Goal: Task Accomplishment & Management: Manage account settings

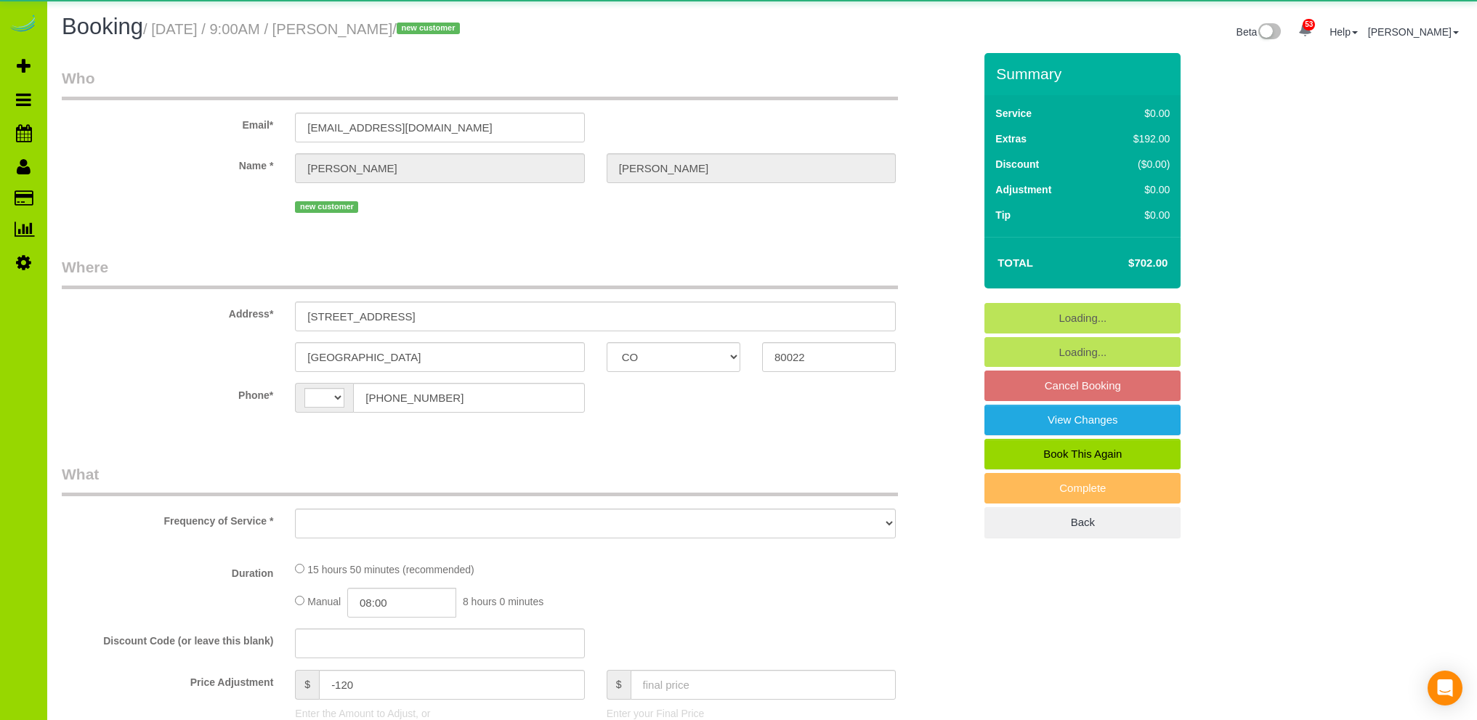
select select "CO"
select select "string:[GEOGRAPHIC_DATA]"
select select "object:1058"
select select "spot1"
select select "number:4"
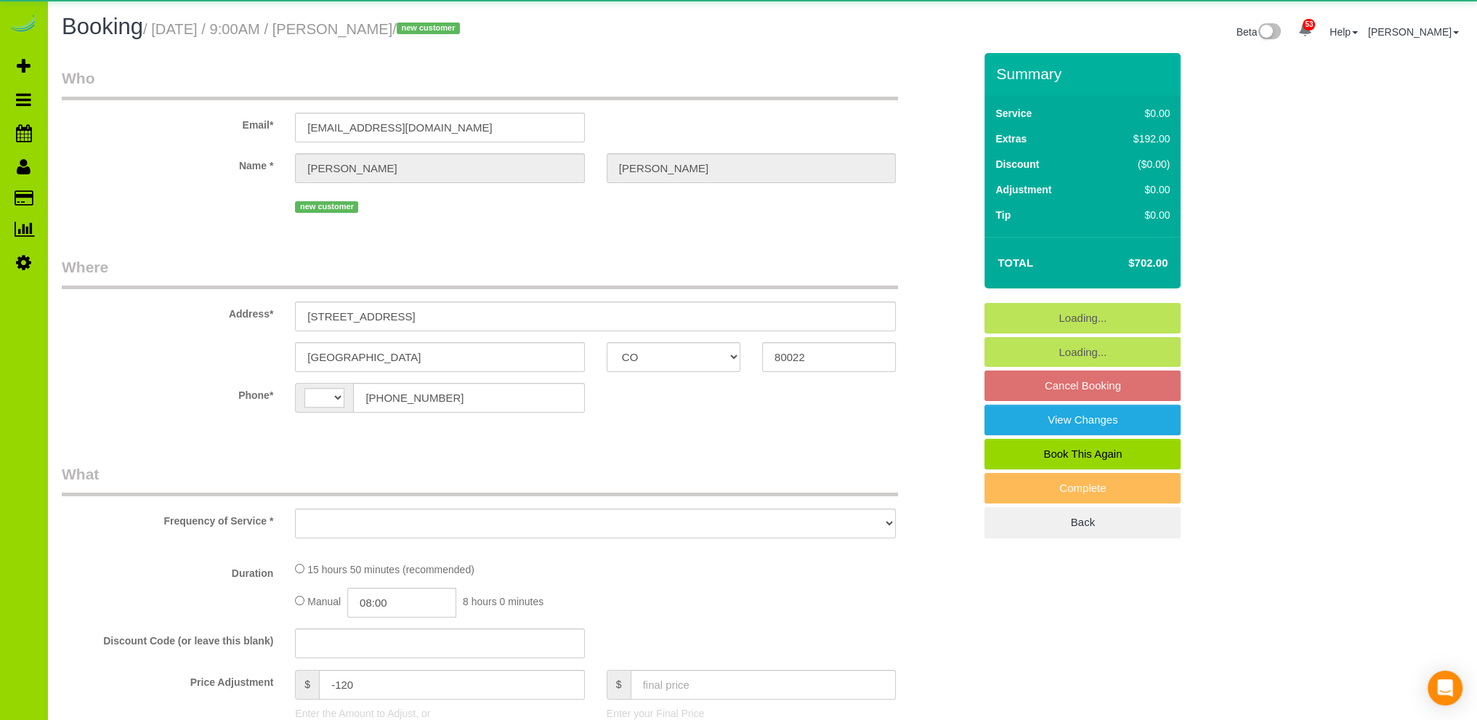
select select "number:15"
select select "object:1133"
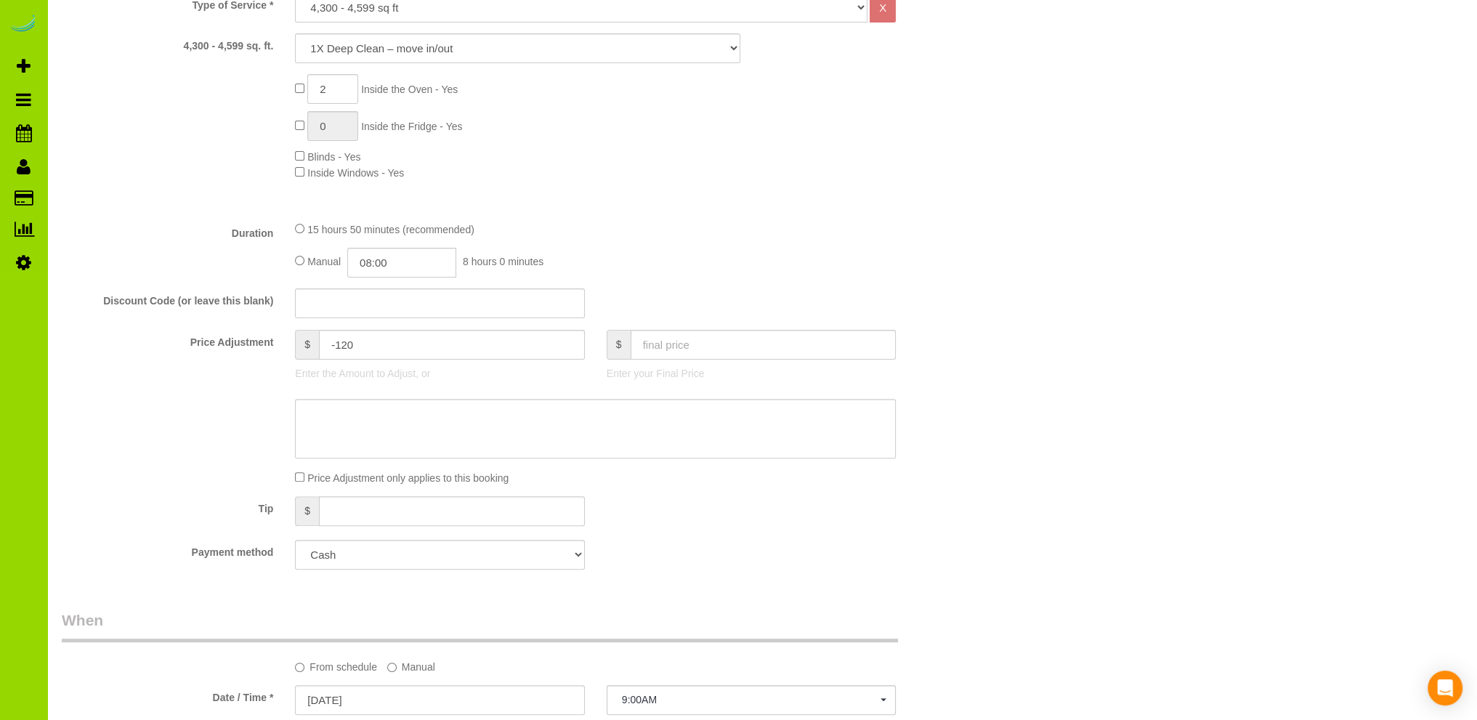
scroll to position [581, 0]
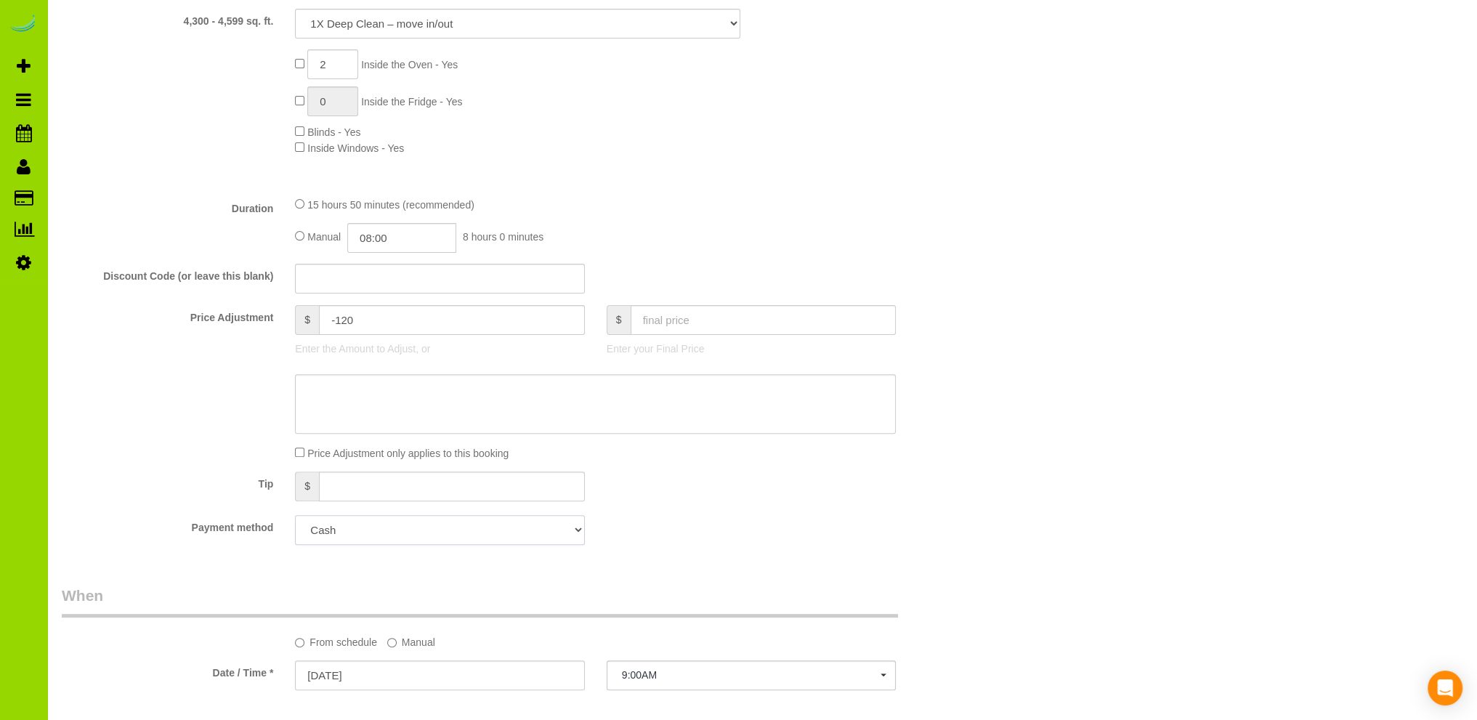
click at [405, 534] on select "Amex - 1014 - 05/2030 (Default) Add Credit Card ─────────────── Cash Check Payp…" at bounding box center [439, 530] width 289 height 30
select select "string:fspay-1c96104f-38ff-4825-bc1d-0ee7910fb5b8"
click at [295, 516] on select "Amex - 1014 - 05/2030 (Default) Add Credit Card ─────────────── Cash Check Payp…" at bounding box center [439, 530] width 289 height 30
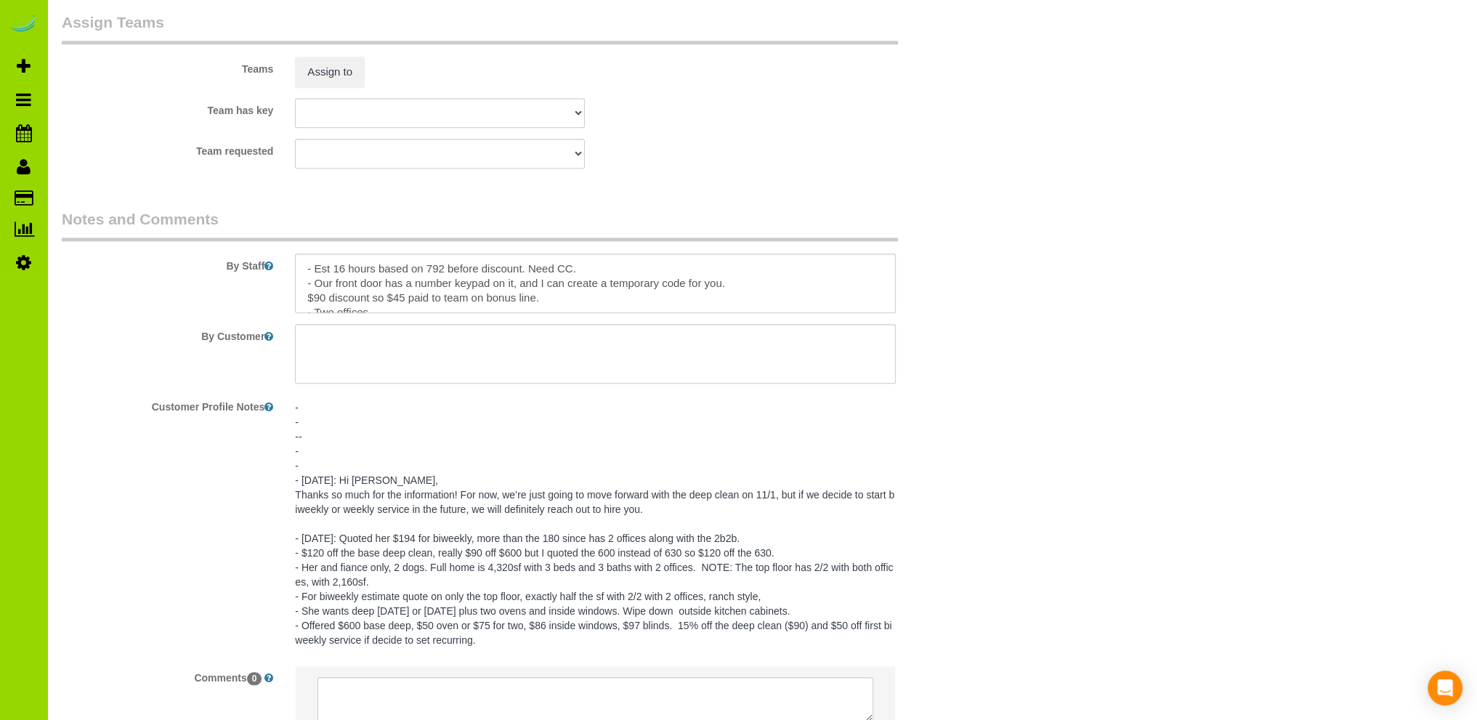
scroll to position [2054, 0]
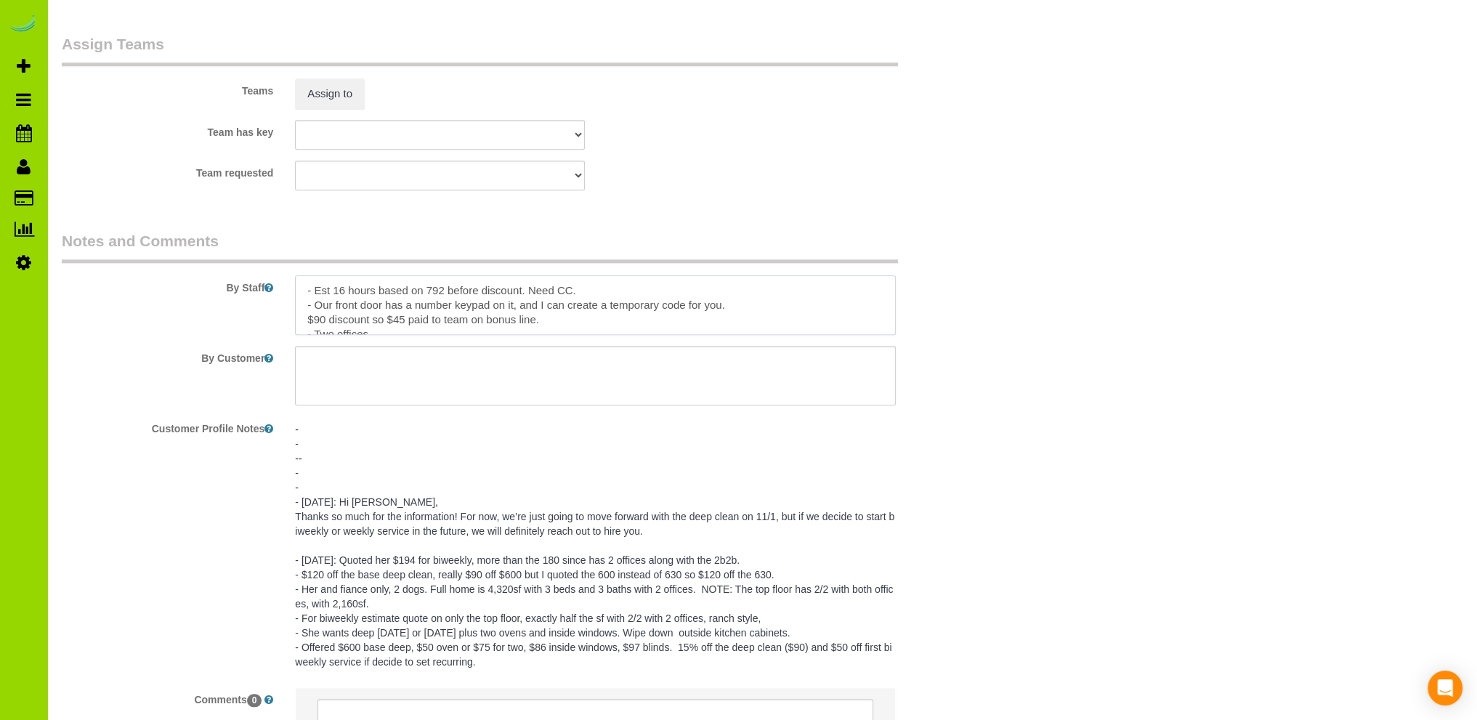
click at [738, 311] on textarea at bounding box center [595, 305] width 601 height 60
paste textarea "The front-door code for you is 357753. It will be active [DATE][DATE], from 8:4…"
click at [541, 309] on textarea at bounding box center [595, 305] width 601 height 60
click at [447, 307] on textarea at bounding box center [595, 305] width 601 height 60
click at [699, 310] on textarea at bounding box center [595, 305] width 601 height 60
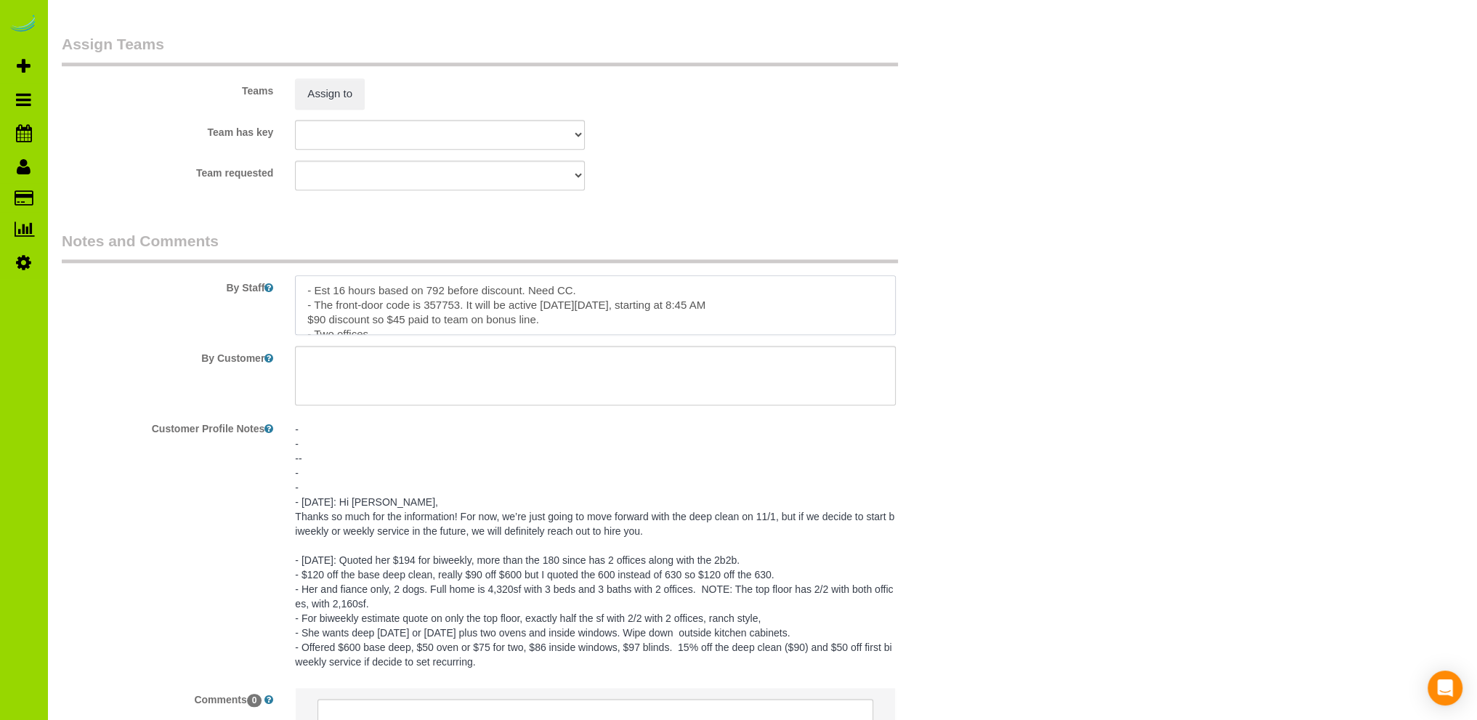
click at [778, 304] on textarea at bounding box center [595, 305] width 601 height 60
click at [307, 321] on textarea at bounding box center [595, 305] width 601 height 60
click at [602, 295] on textarea at bounding box center [595, 305] width 601 height 60
drag, startPoint x: 551, startPoint y: 322, endPoint x: 314, endPoint y: 320, distance: 236.9
click at [314, 320] on textarea at bounding box center [595, 305] width 601 height 60
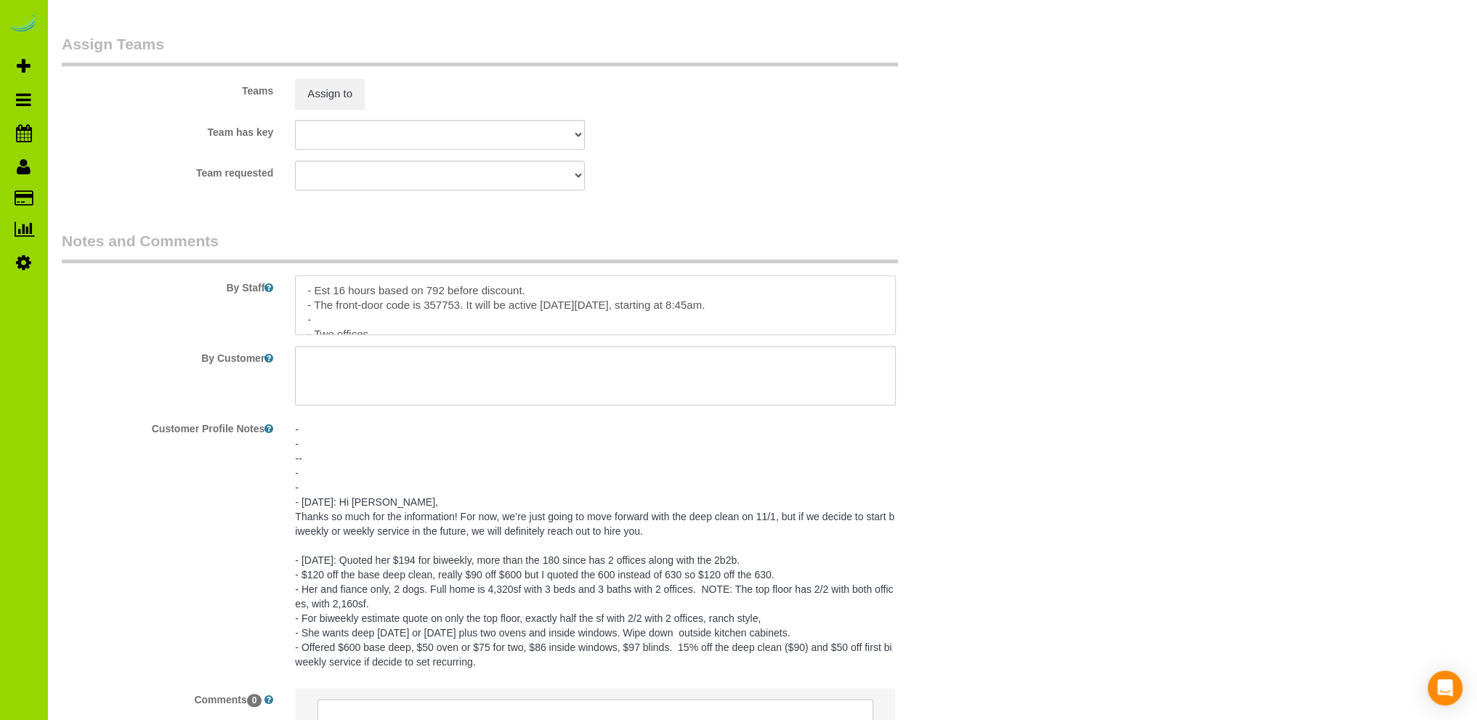
click at [540, 291] on textarea at bounding box center [595, 305] width 601 height 60
paste textarea "$90 discount so $45 paid to team on bonus line."
click at [349, 323] on textarea at bounding box center [595, 305] width 601 height 60
click at [776, 296] on textarea at bounding box center [595, 305] width 601 height 60
click at [794, 307] on textarea at bounding box center [595, 305] width 601 height 60
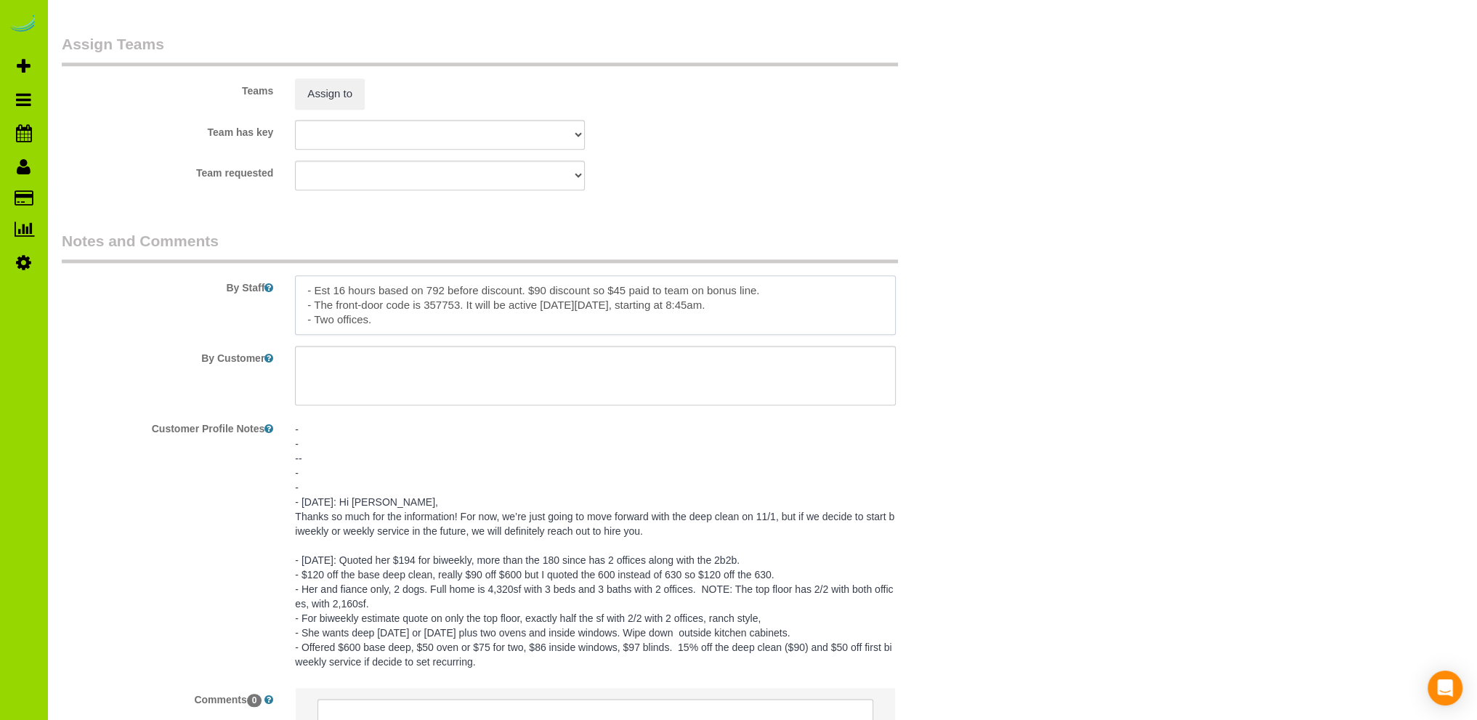
click at [383, 324] on textarea at bounding box center [595, 305] width 601 height 60
click at [458, 318] on textarea at bounding box center [595, 305] width 601 height 60
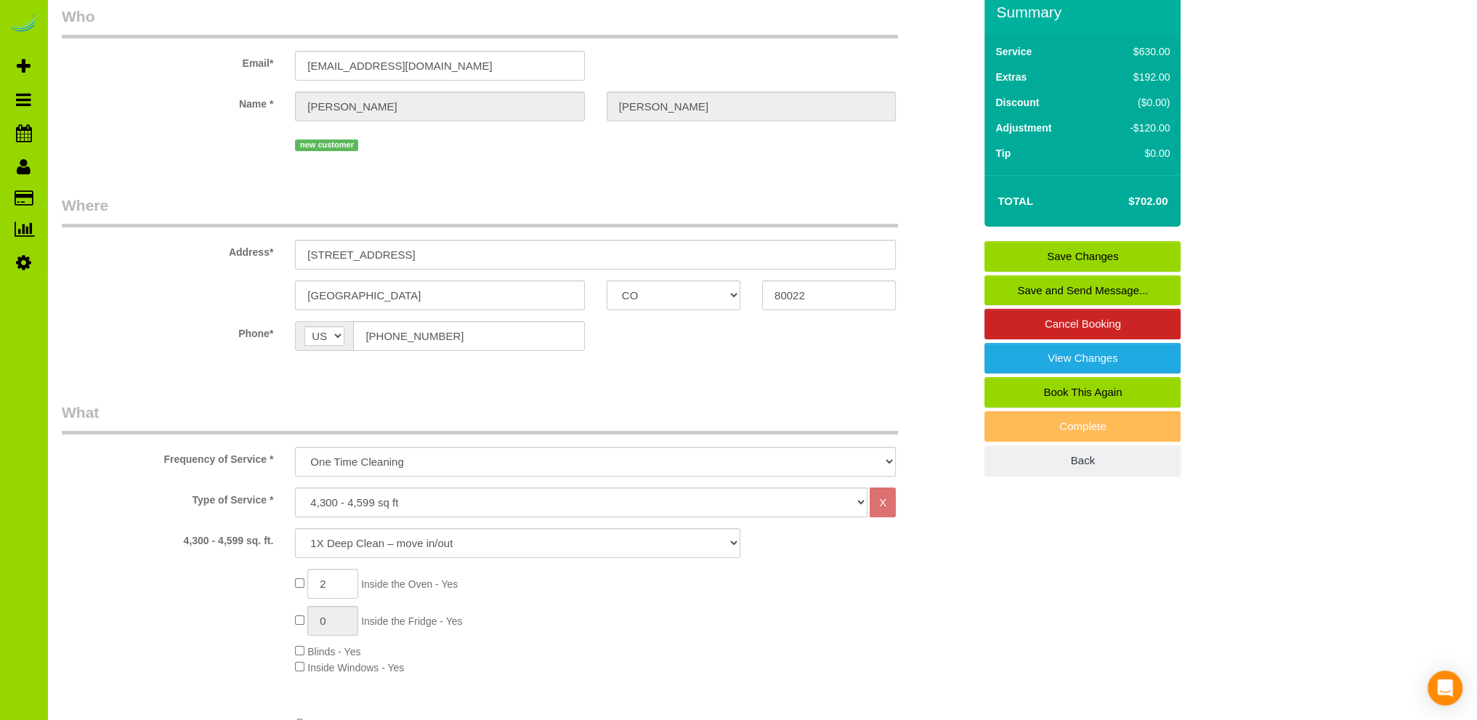
scroll to position [20, 0]
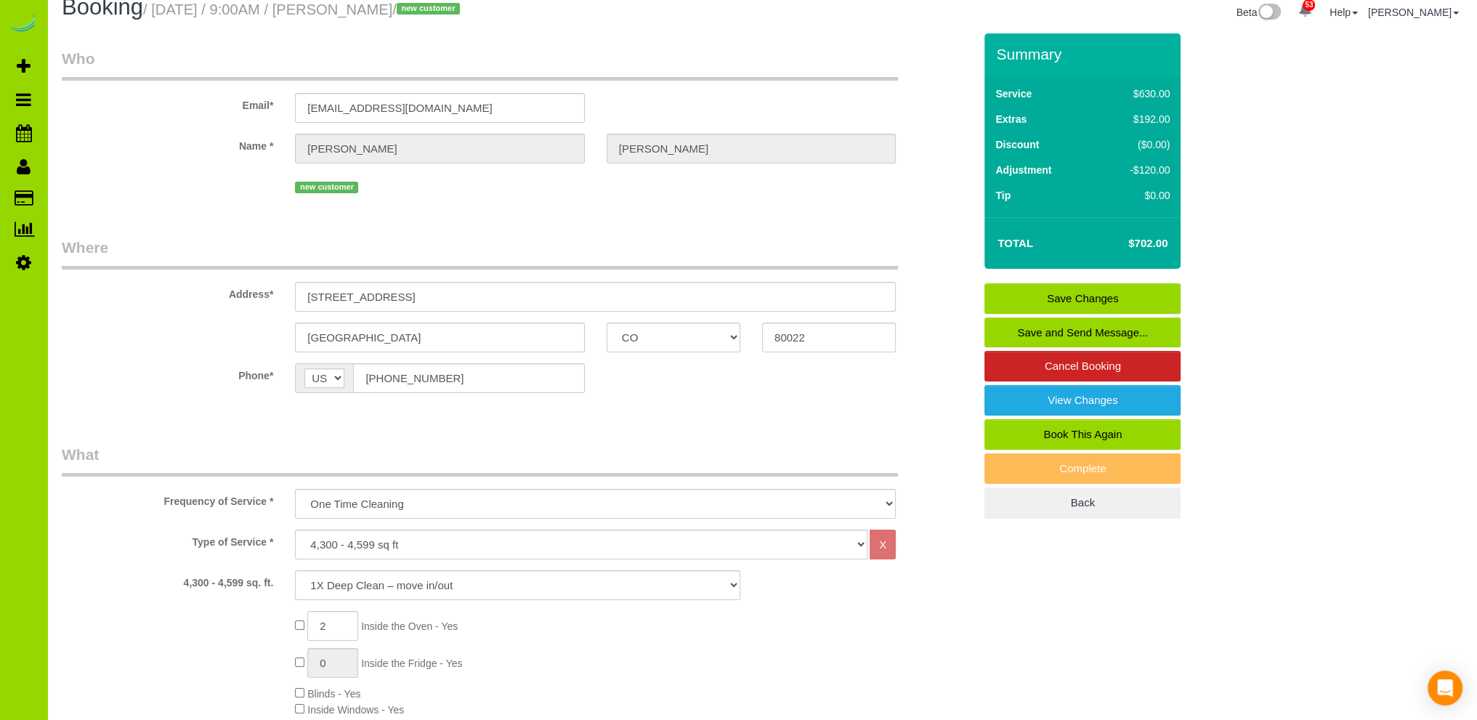
type textarea "- Est 16 hours based on 792 before discount. $90 discount so $45 paid to team o…"
click at [1062, 296] on link "Save Changes" at bounding box center [1083, 298] width 196 height 31
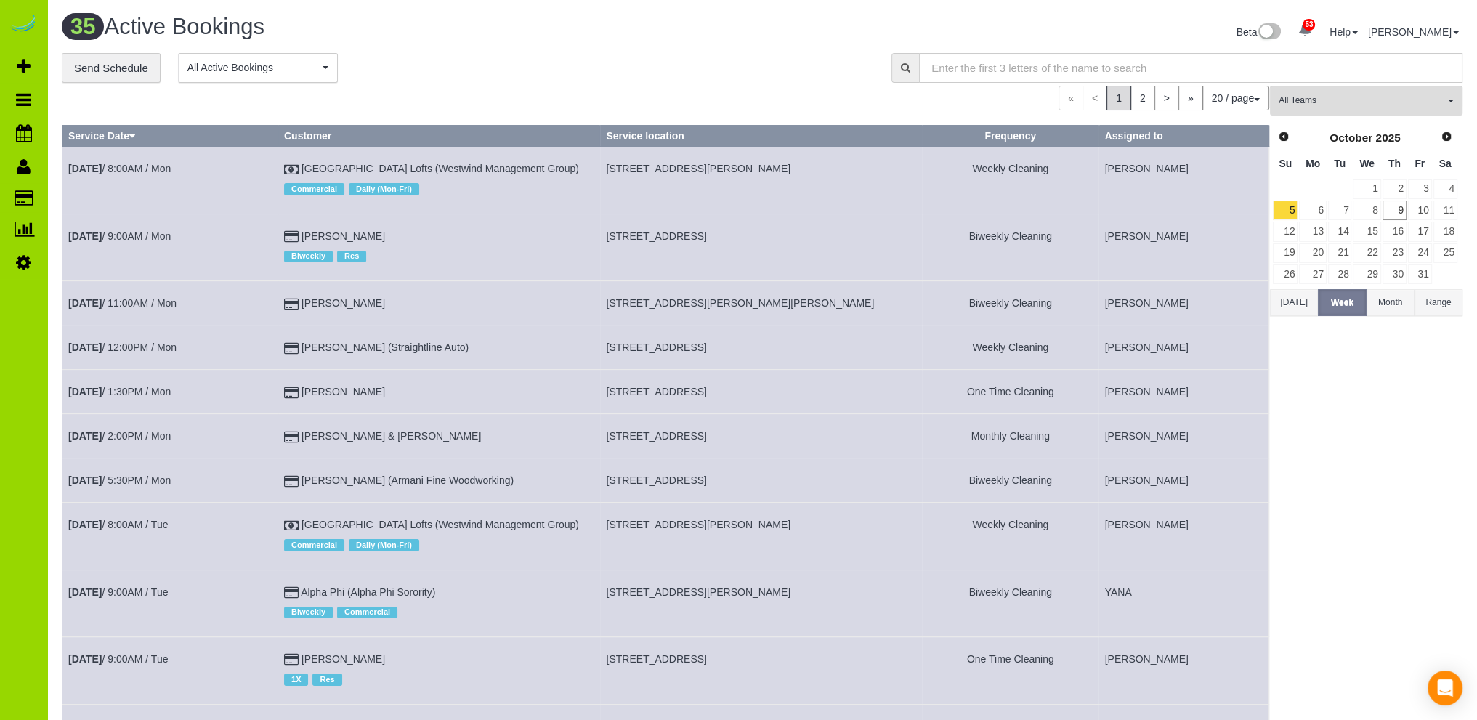
click at [574, 67] on div "**********" at bounding box center [466, 68] width 808 height 31
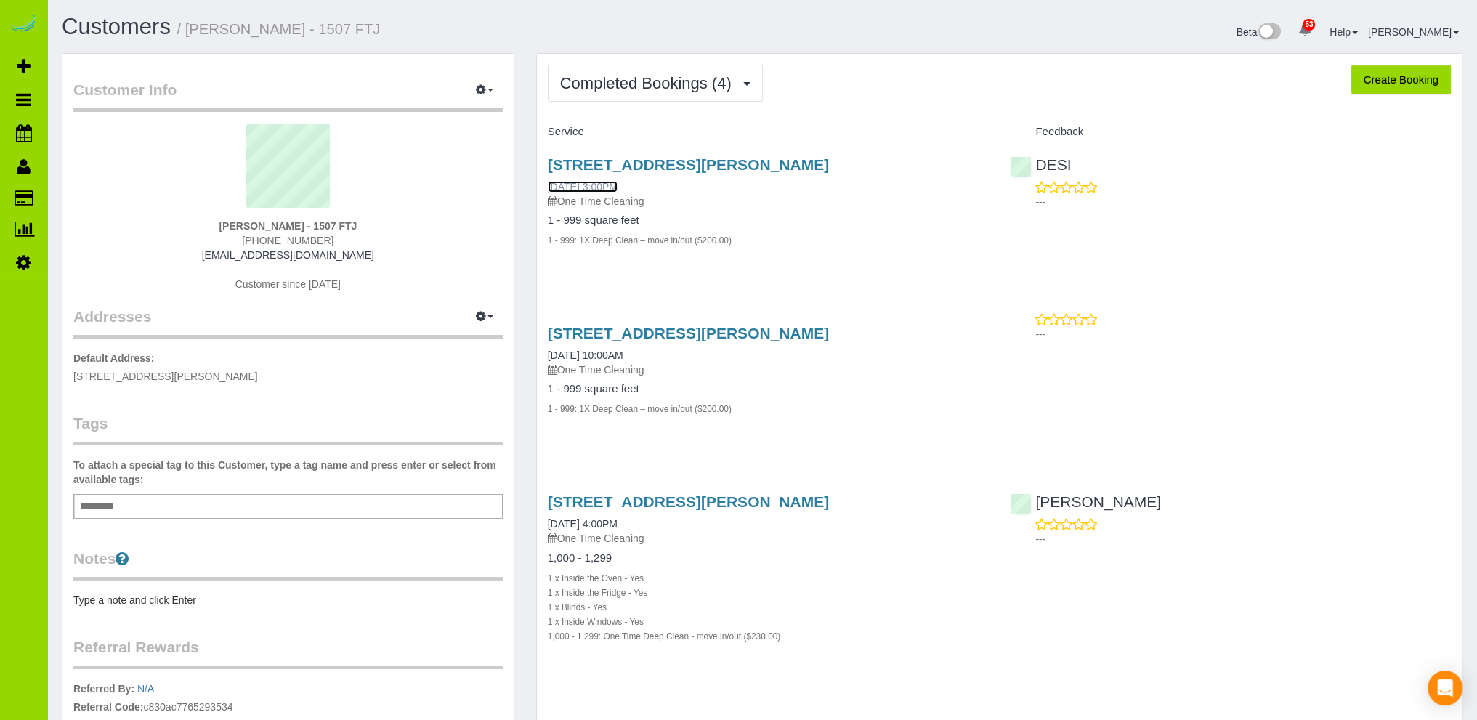
click at [614, 182] on link "[DATE] 3:00PM" at bounding box center [583, 187] width 70 height 12
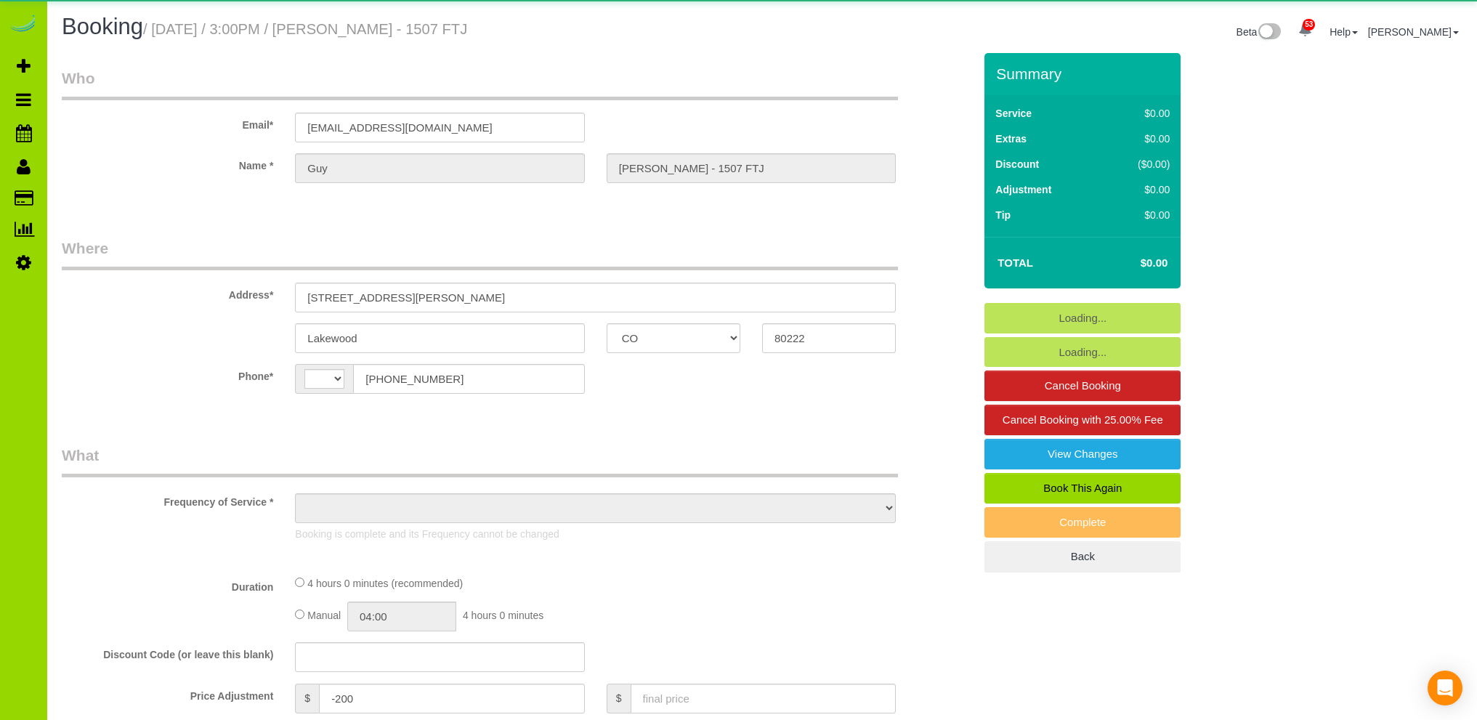
select select "CO"
select select "string:[GEOGRAPHIC_DATA]"
select select "object:1165"
select select "string:fspay-cda3cea9-b29d-428e-9e6a-5b8cd93a91b2"
select select "number:2"
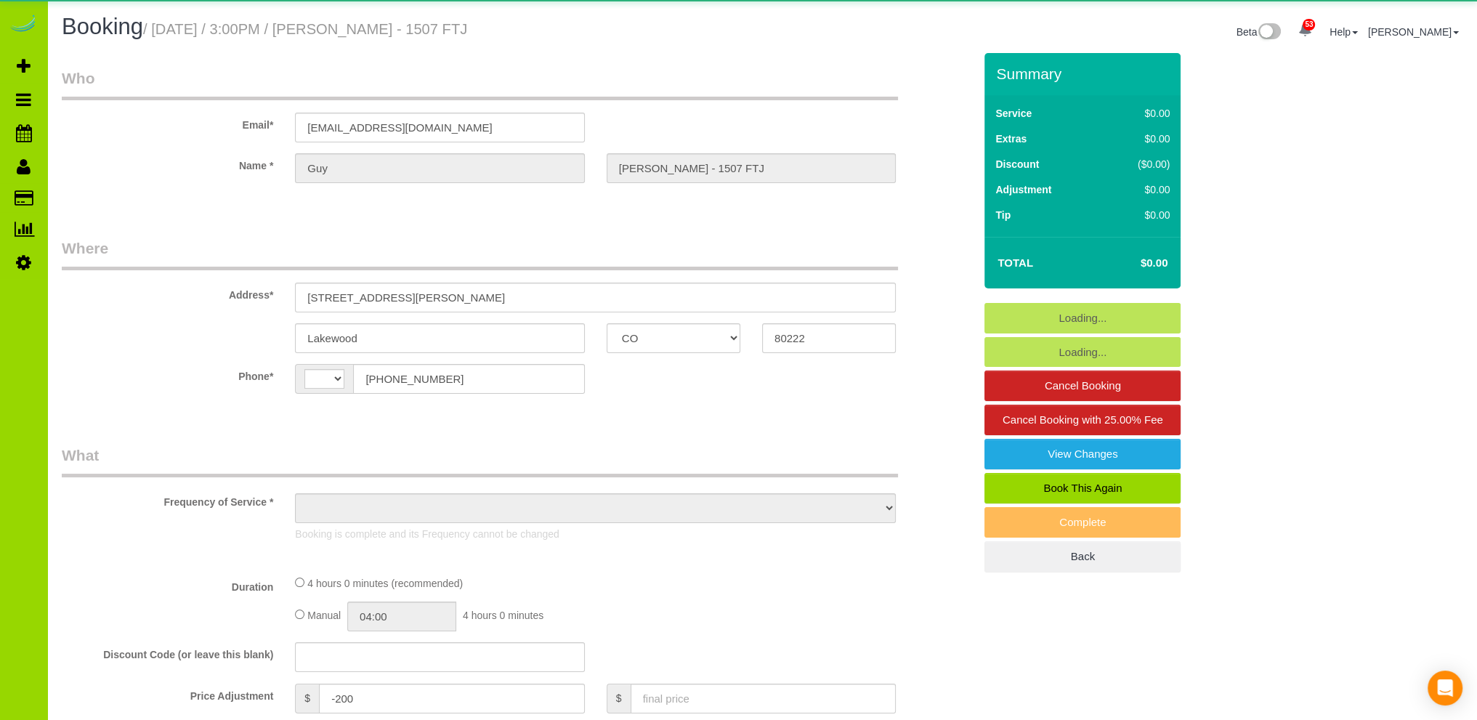
select select "number:11"
select select "object:1169"
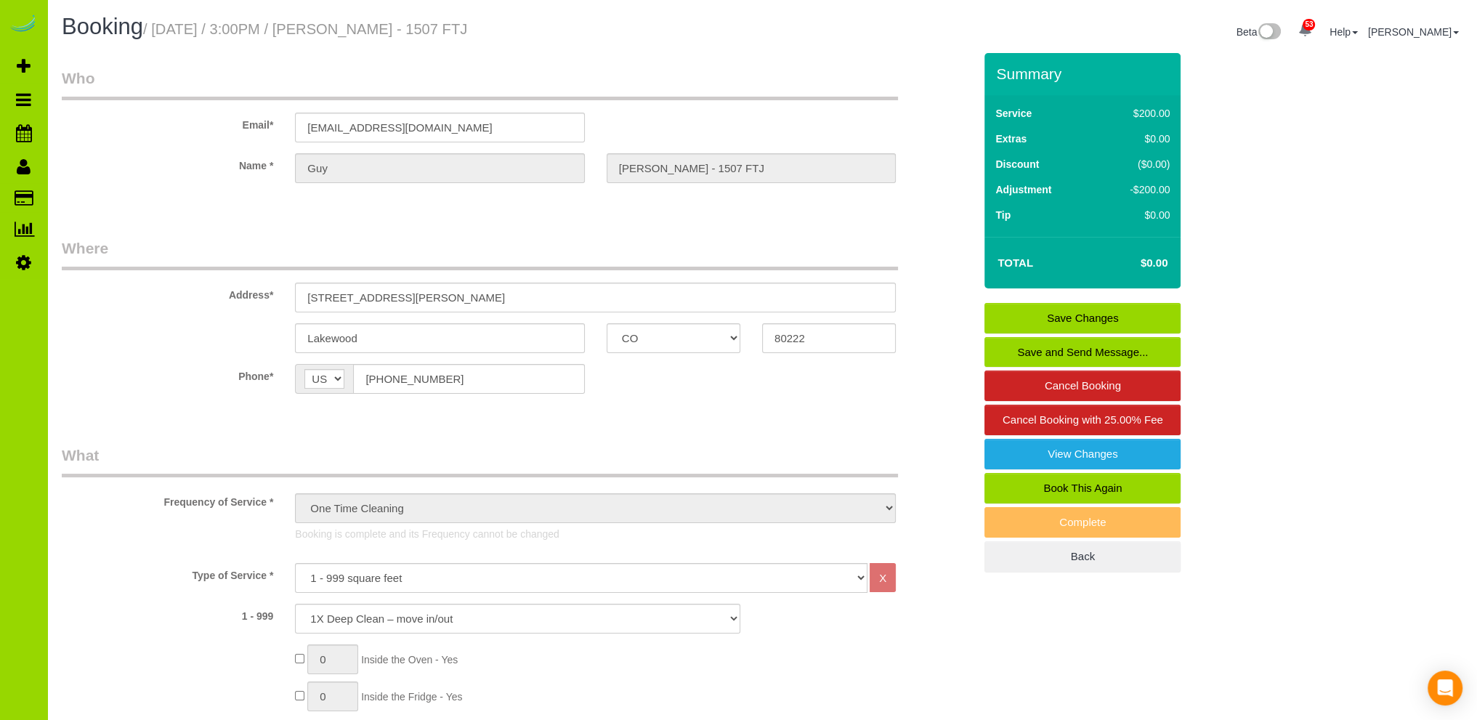
click at [1078, 483] on link "Book This Again" at bounding box center [1083, 488] width 196 height 31
select select "CO"
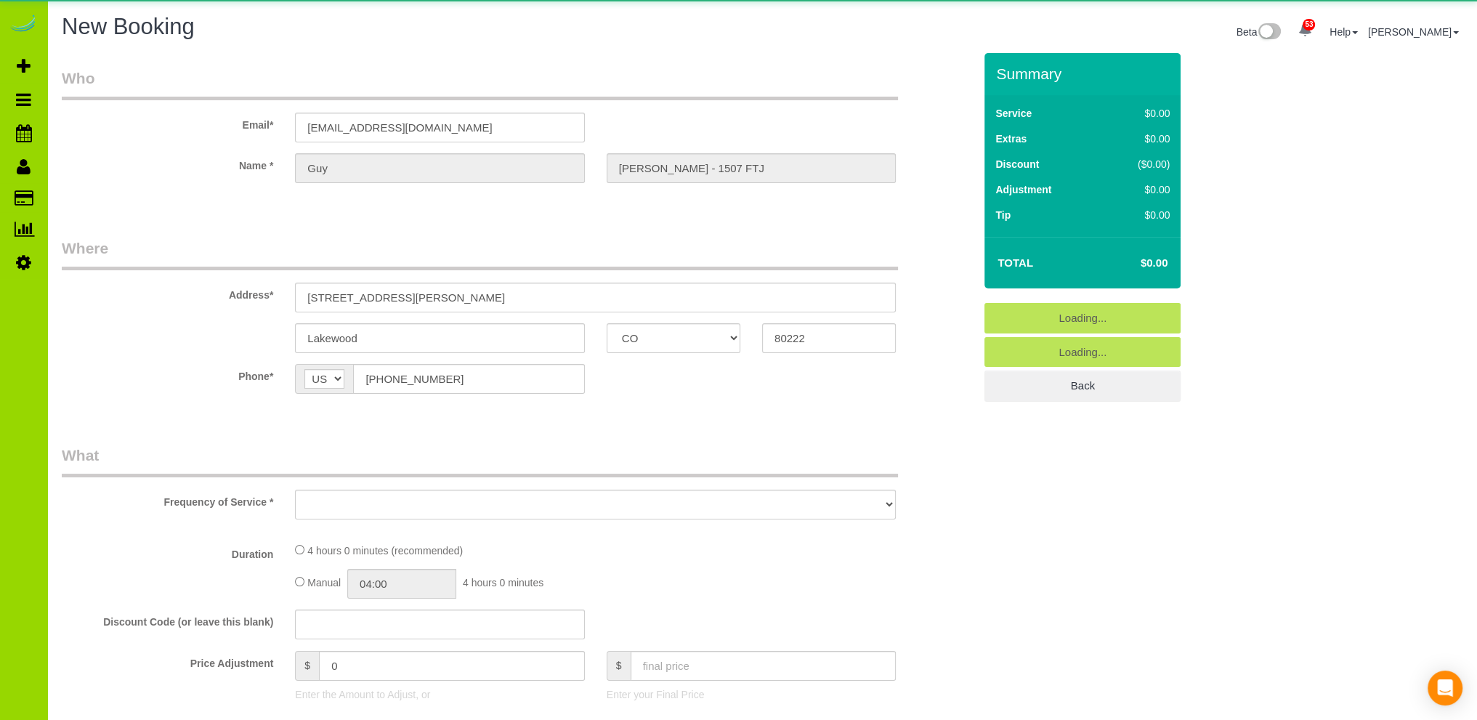
select select "string:fspay-cda3cea9-b29d-428e-9e6a-5b8cd93a91b2"
select select "number:2"
select select "number:11"
select select "object:2028"
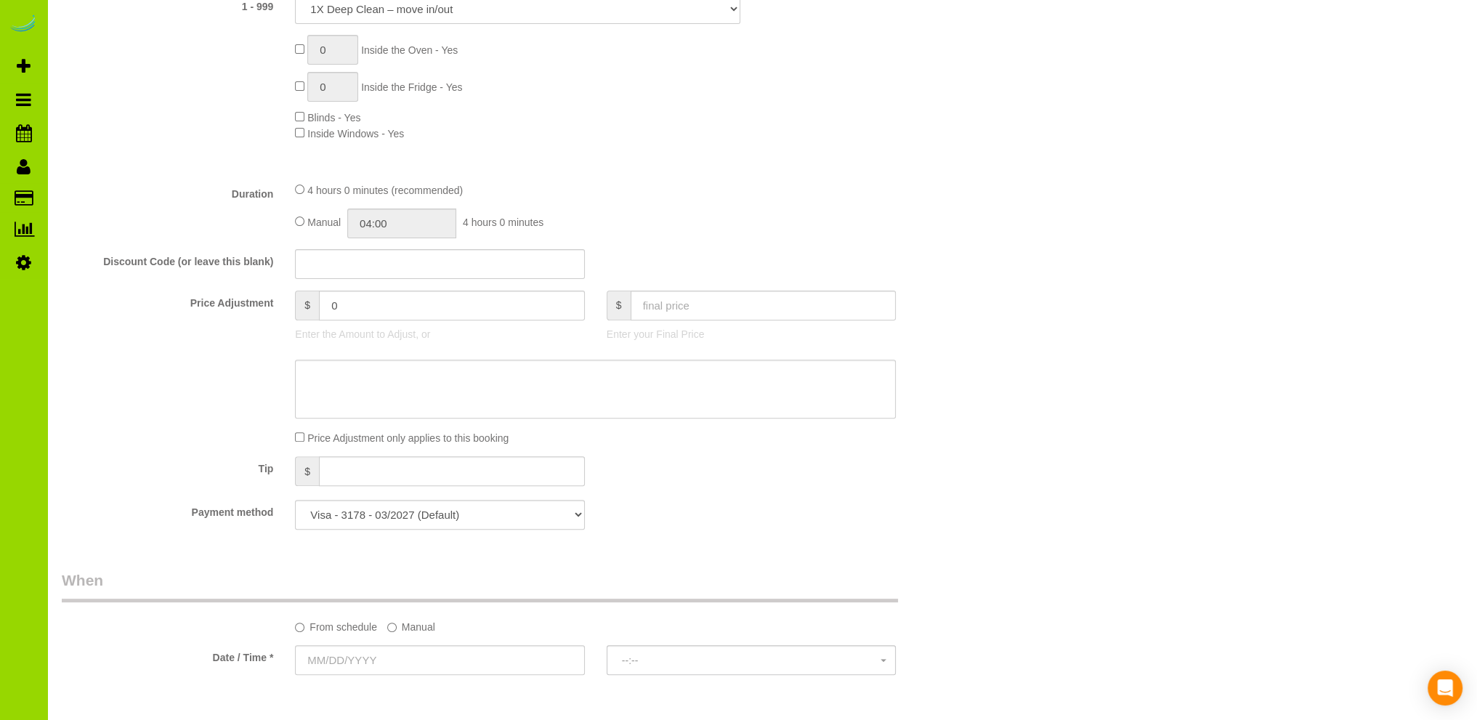
scroll to position [581, 0]
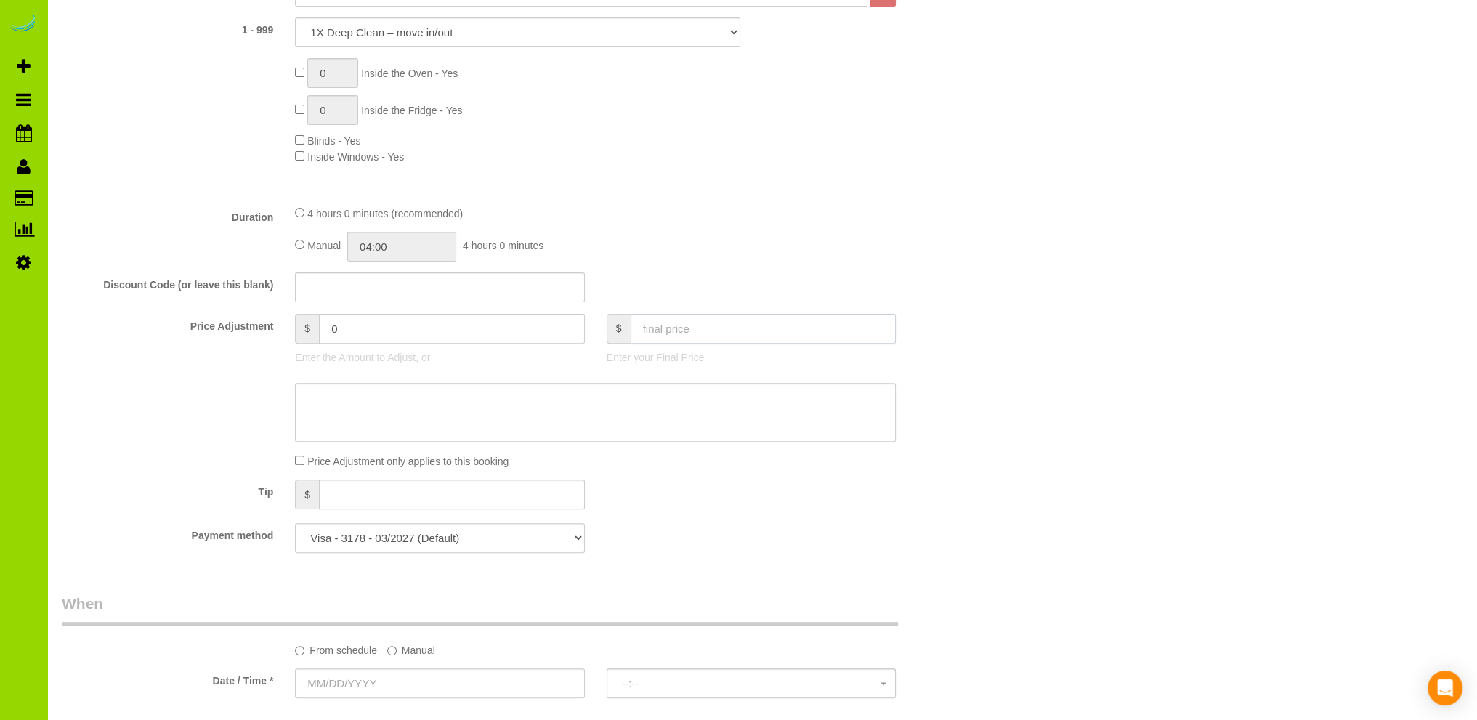
click at [661, 332] on input "text" at bounding box center [764, 329] width 266 height 30
type input "5"
click at [797, 156] on div "0 Inside the Oven - Yes 0 Inside the Fridge - Yes Blinds - Yes Inside Windows -…" at bounding box center [634, 111] width 700 height 106
type input "-195"
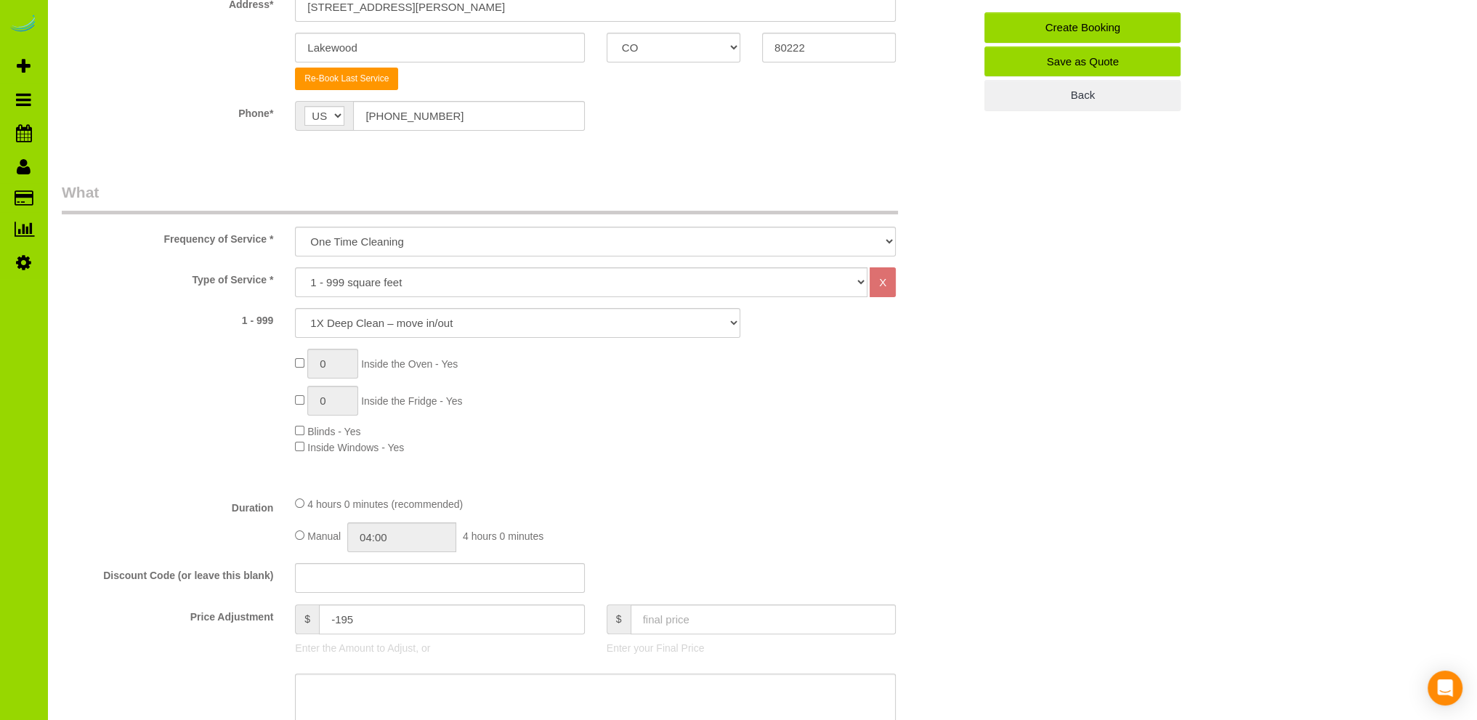
scroll to position [436, 0]
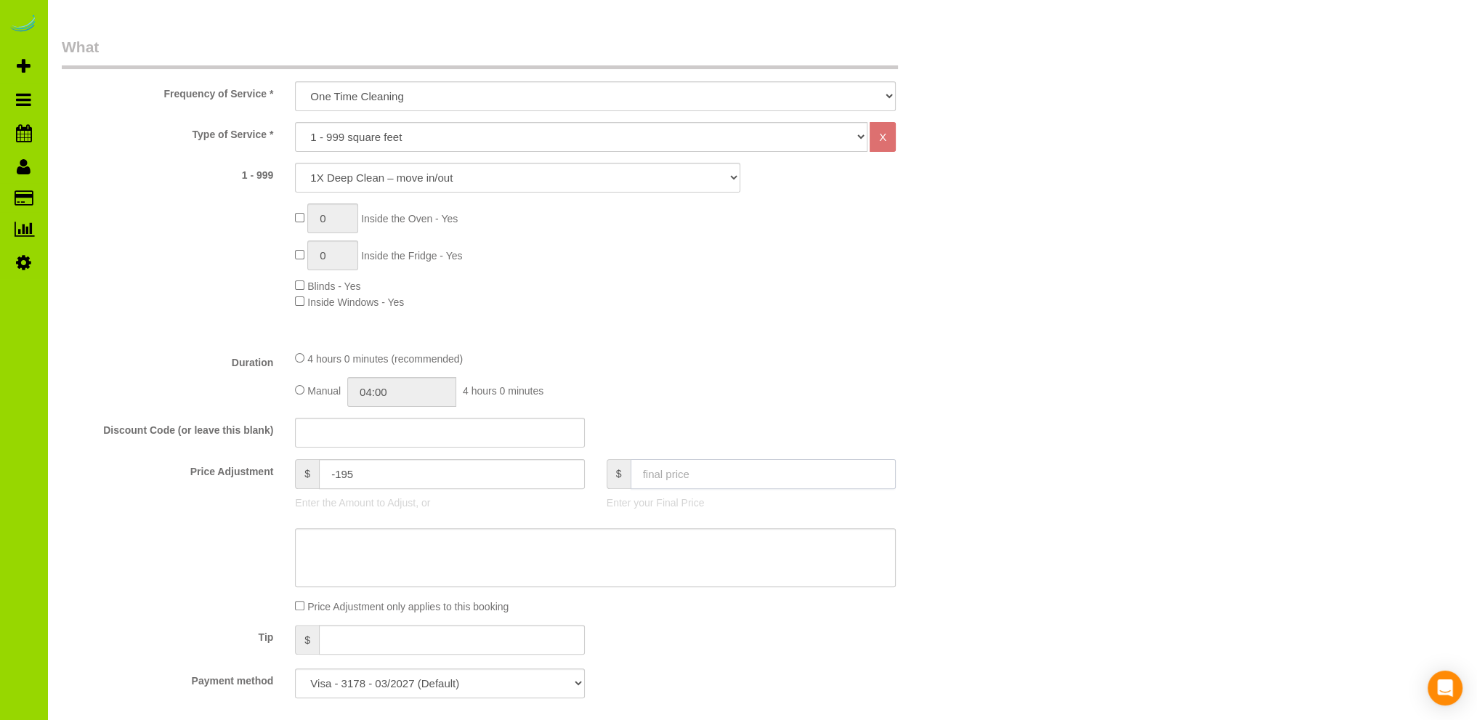
click at [658, 475] on input "text" at bounding box center [764, 474] width 266 height 30
type input "10"
click at [887, 318] on div "Type of Service * Choose YOUR HOME SIZE here Hourly Cleaning 1 - 999 square fee…" at bounding box center [518, 230] width 912 height 217
type input "-190"
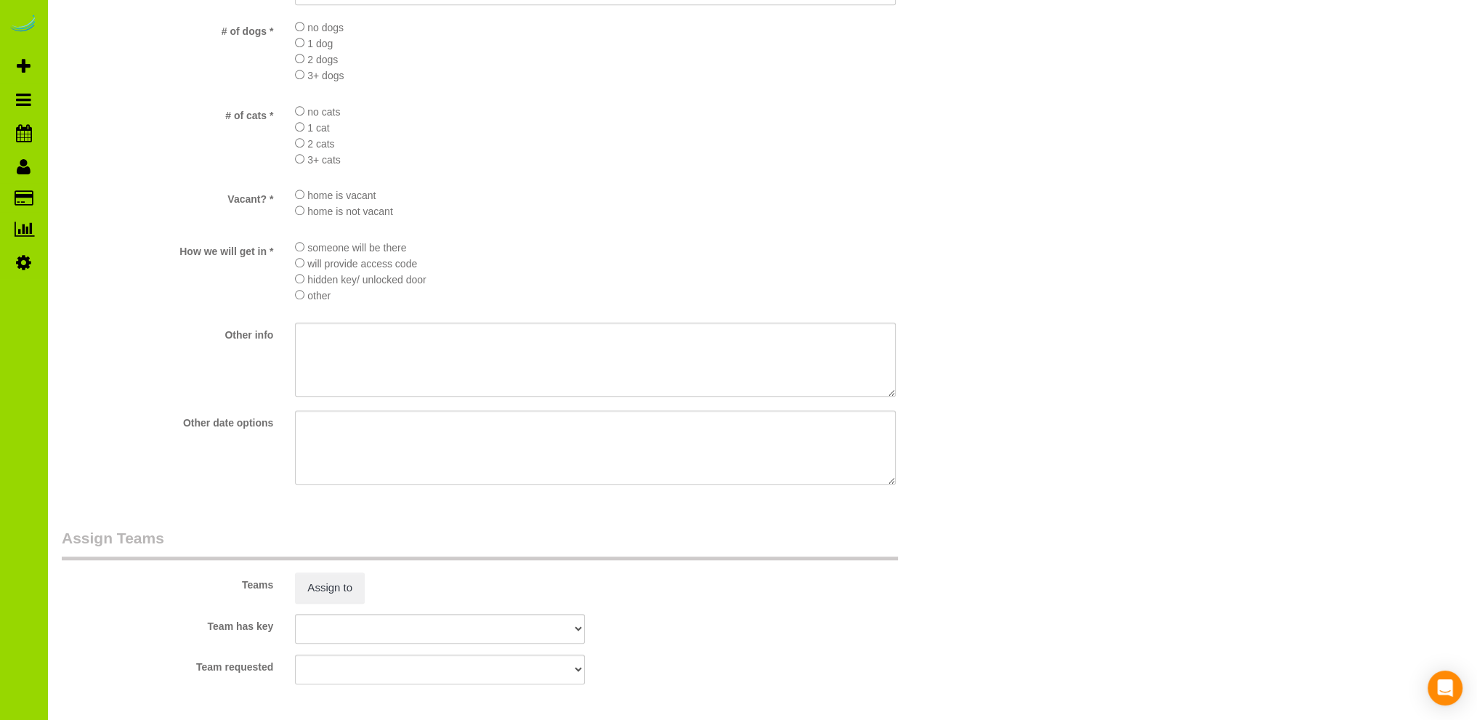
scroll to position [1874, 0]
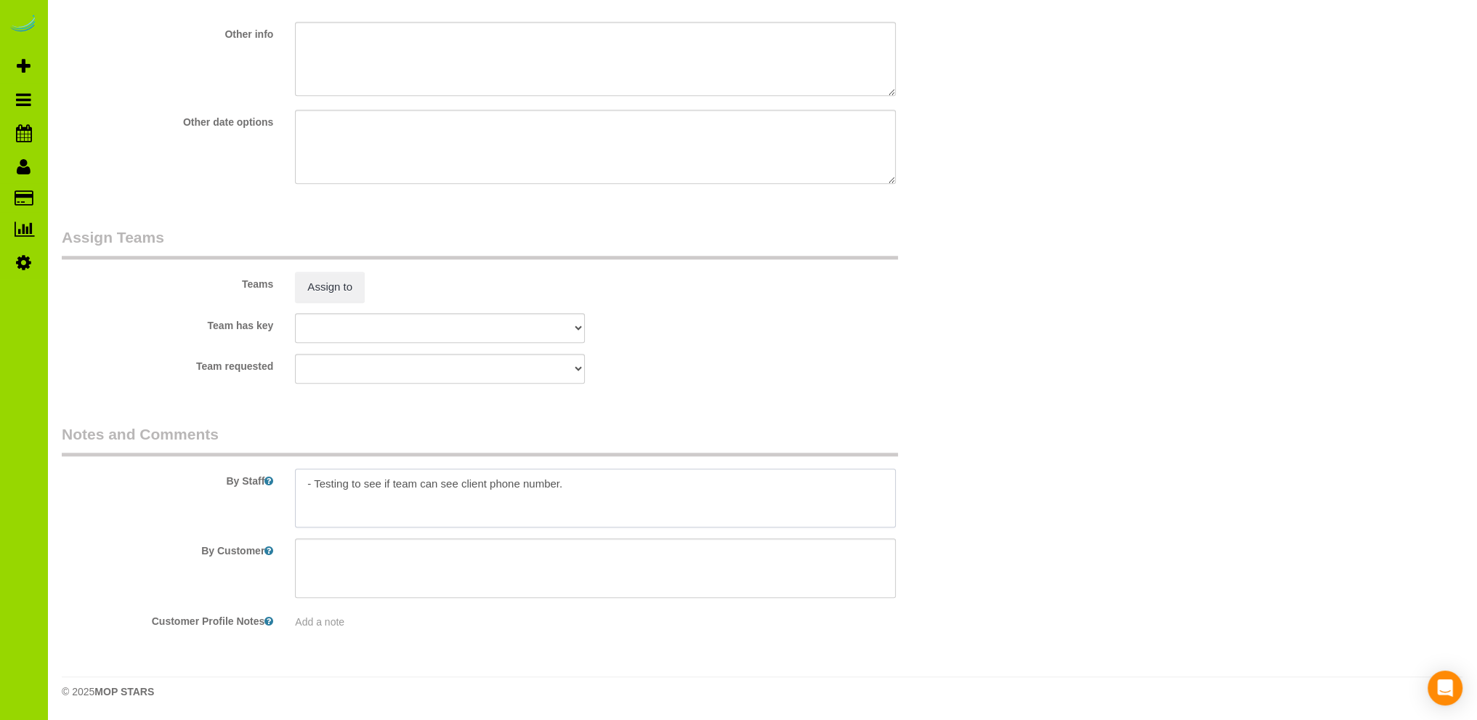
click at [578, 483] on textarea at bounding box center [595, 499] width 601 height 60
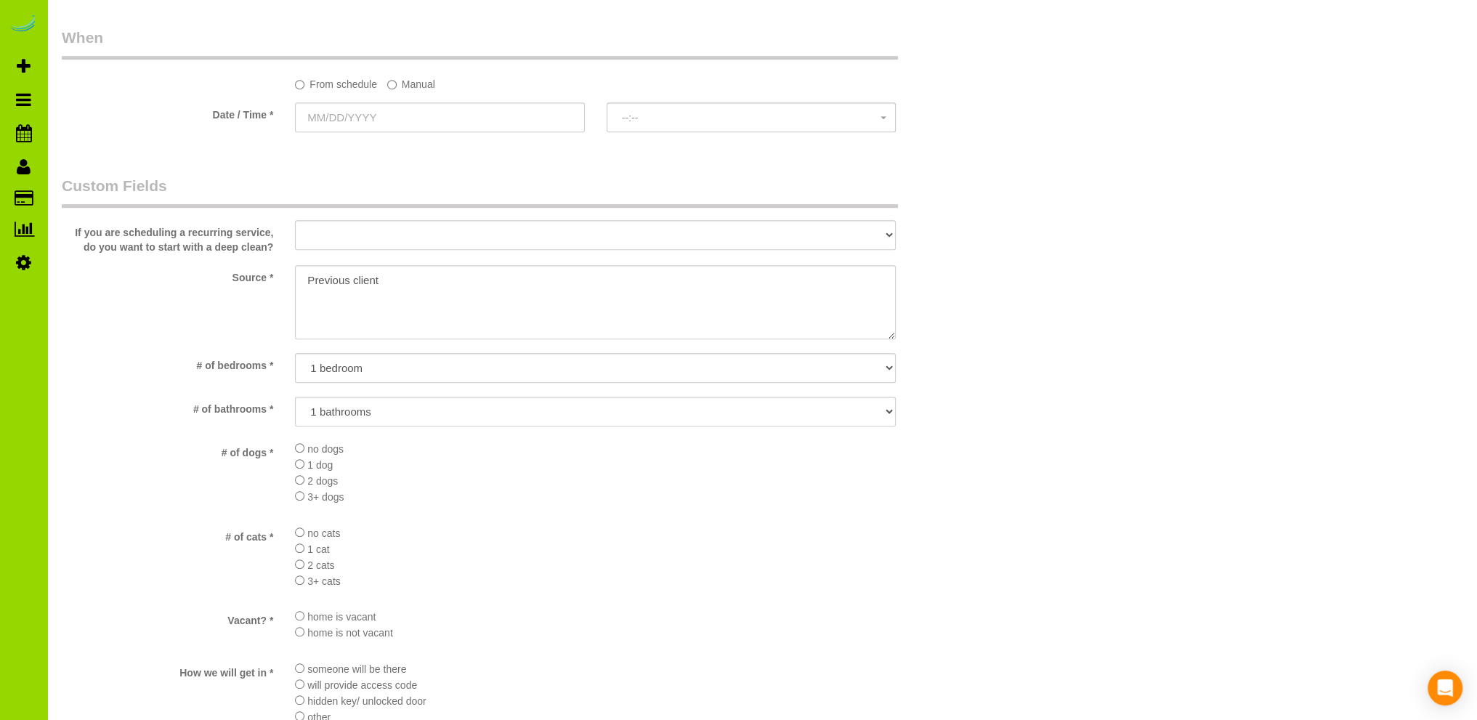
scroll to position [711, 0]
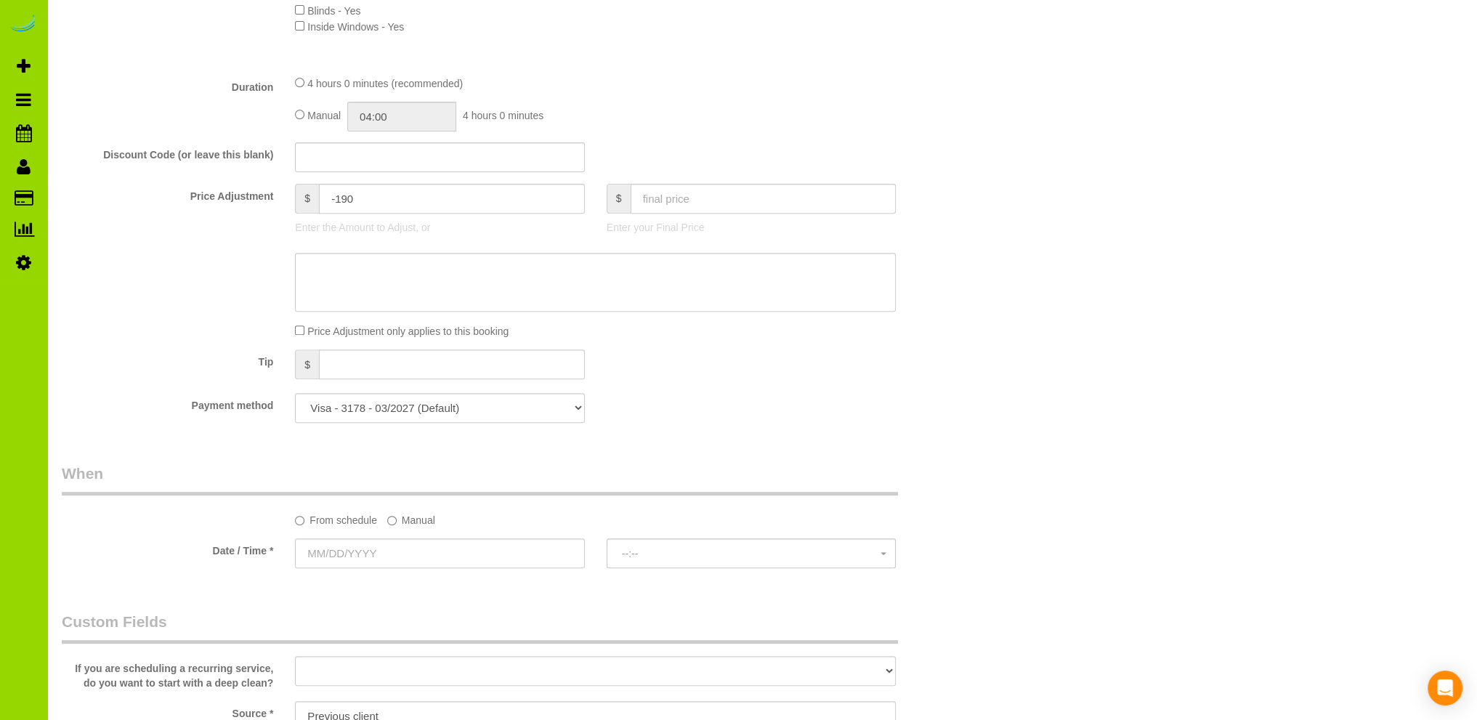
type textarea "- Testing to see the email invoices, poss use for Steelbridge."
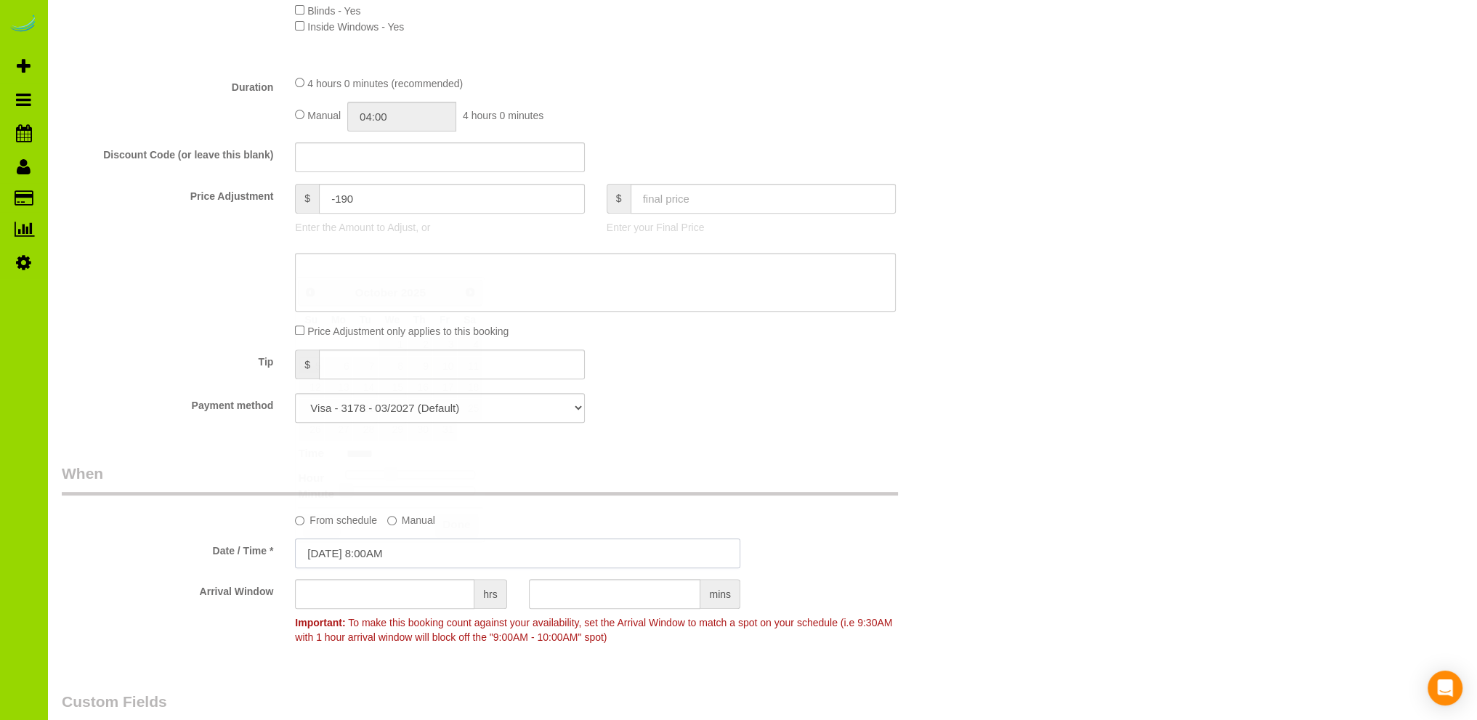
click at [359, 553] on input "10/09/2025 8:00AM" at bounding box center [517, 553] width 445 height 30
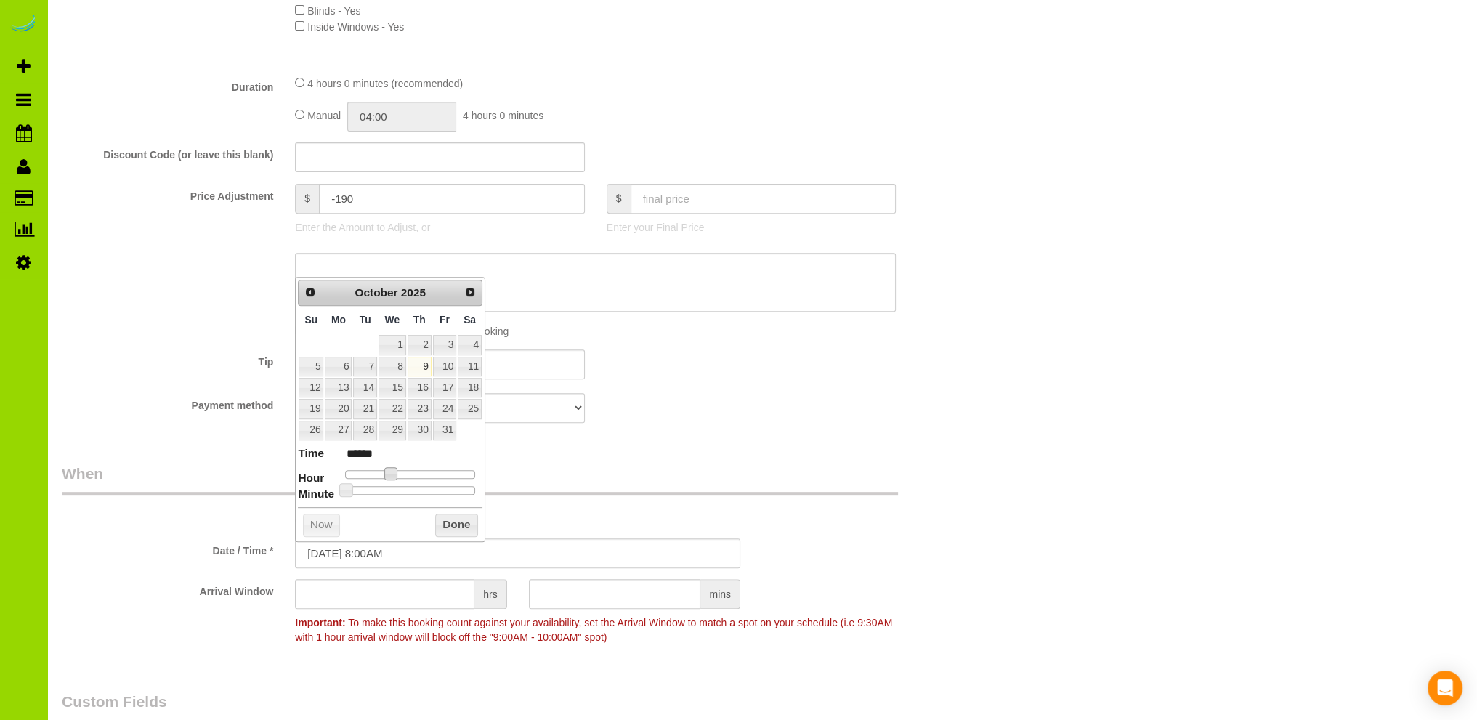
type input "10/09/2025 9:00AM"
type input "******"
type input "10/09/2025 10:00AM"
type input "*******"
type input "10/09/2025 11:00AM"
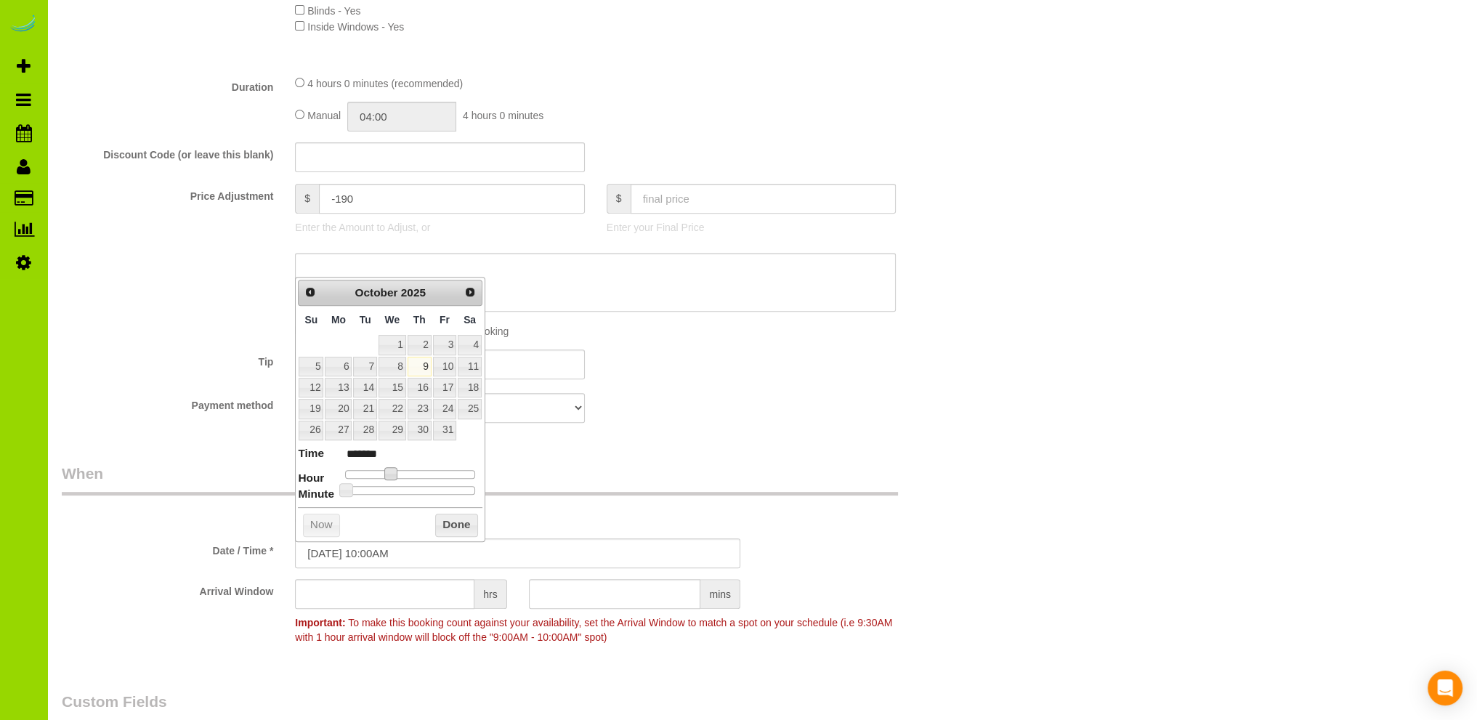
type input "*******"
type input "10/09/2025 12:00PM"
type input "*******"
type input "10/09/2025 1:00PM"
type input "******"
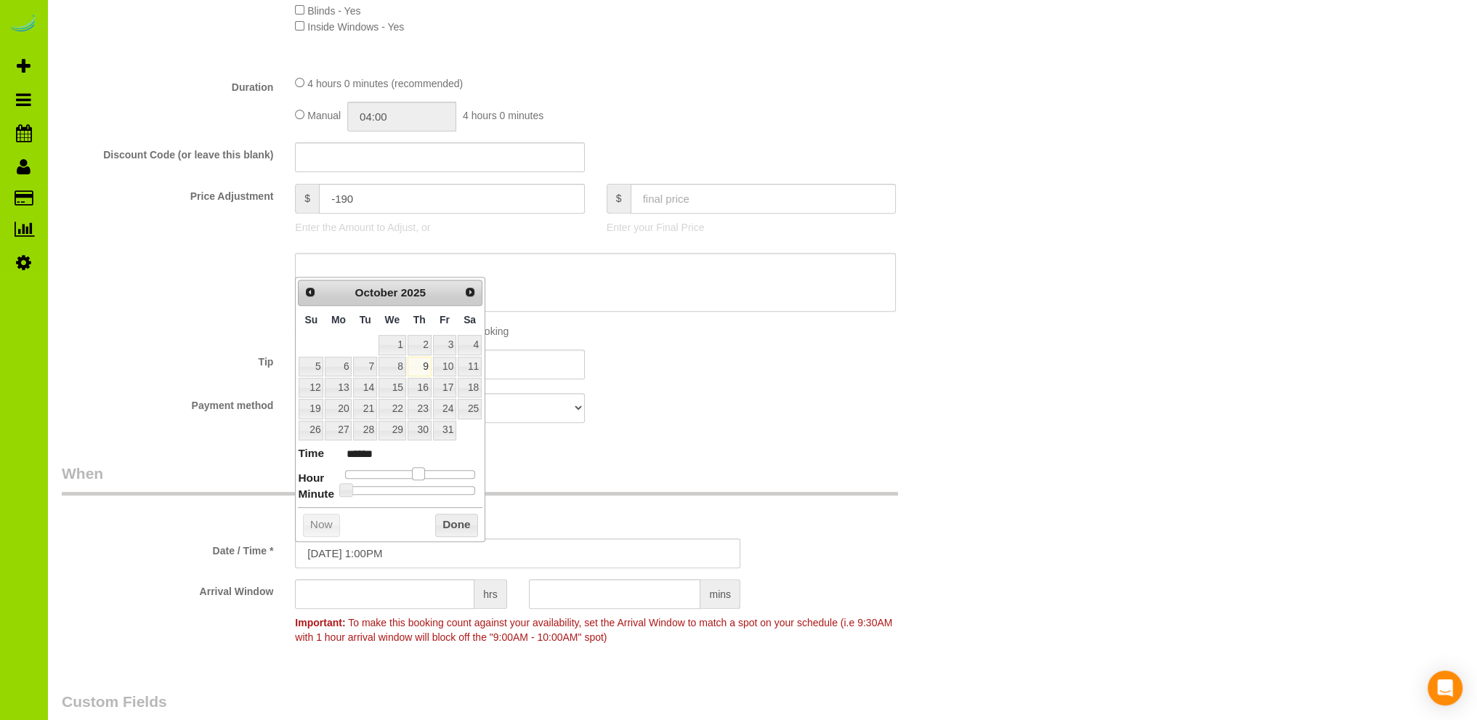
drag, startPoint x: 392, startPoint y: 470, endPoint x: 421, endPoint y: 474, distance: 29.3
click at [421, 474] on span at bounding box center [418, 473] width 13 height 13
type input "10/09/2025 12:00PM"
type input "*******"
type input "10/09/2025 11:00AM"
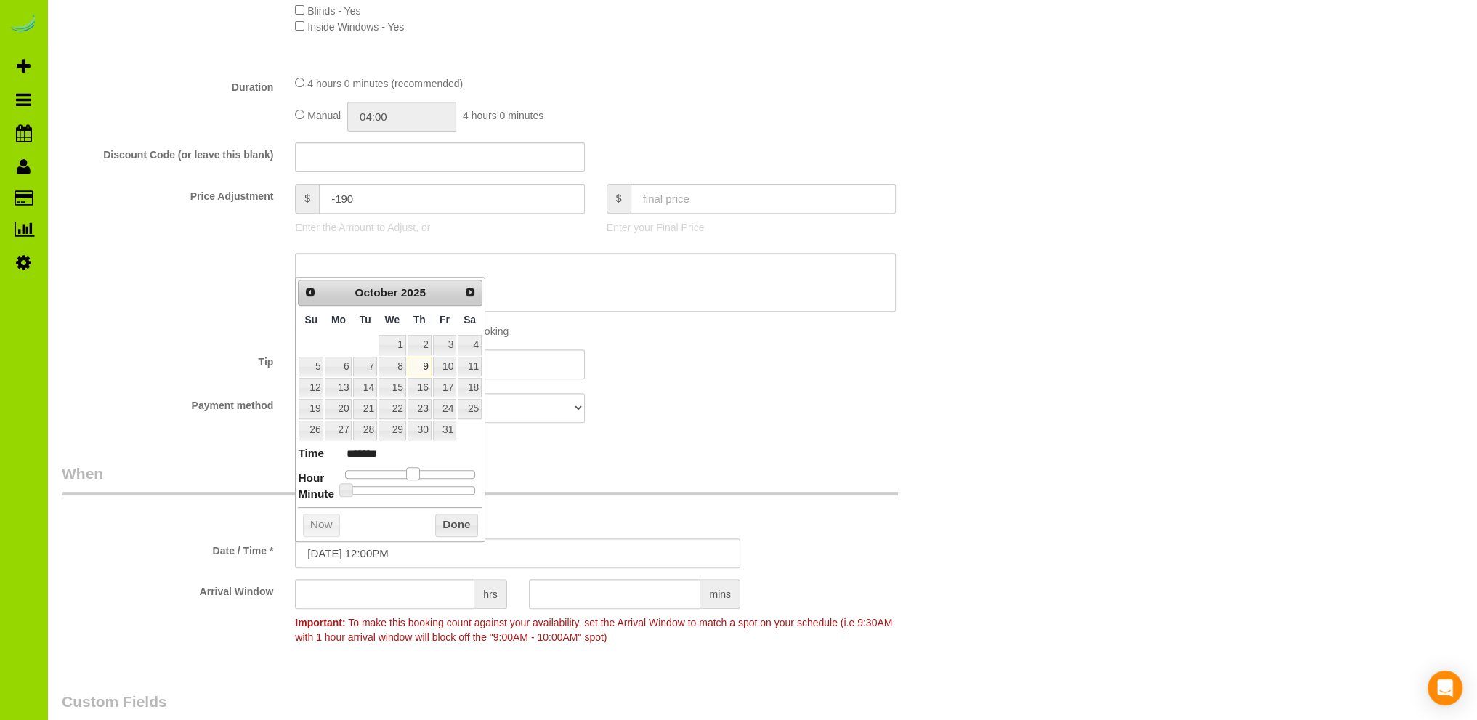
type input "*******"
drag, startPoint x: 421, startPoint y: 474, endPoint x: 408, endPoint y: 474, distance: 13.1
click at [408, 474] on span at bounding box center [407, 473] width 13 height 13
click at [445, 521] on button "Done" at bounding box center [456, 525] width 43 height 23
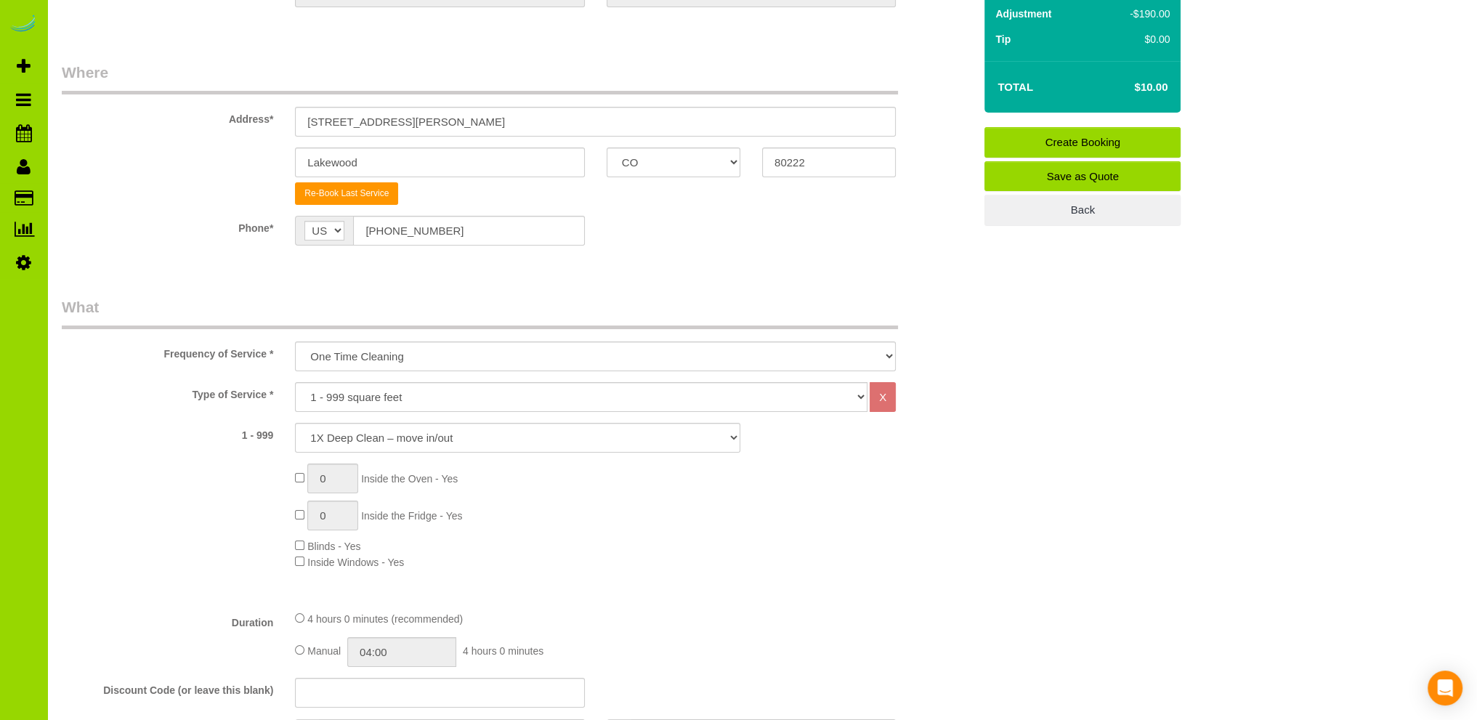
scroll to position [0, 0]
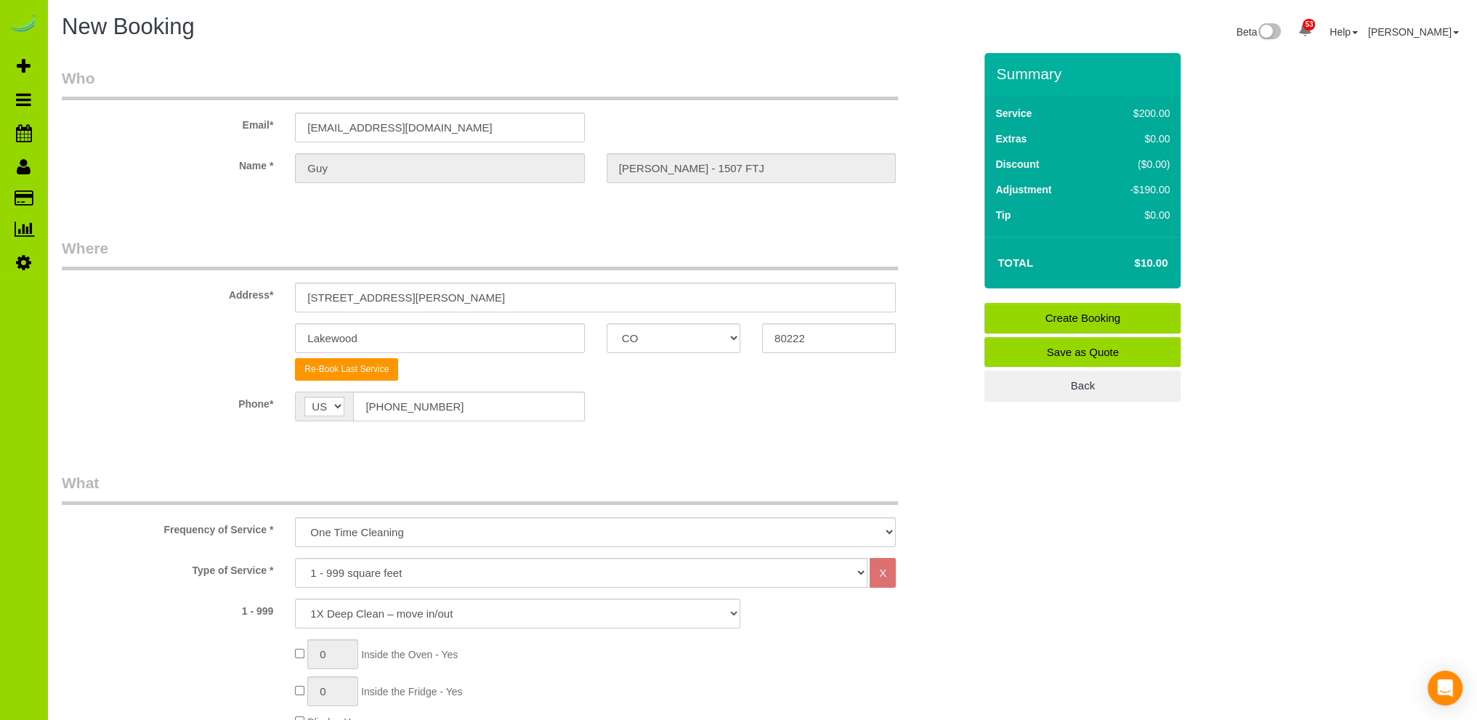
click at [1043, 315] on link "Create Booking" at bounding box center [1083, 318] width 196 height 31
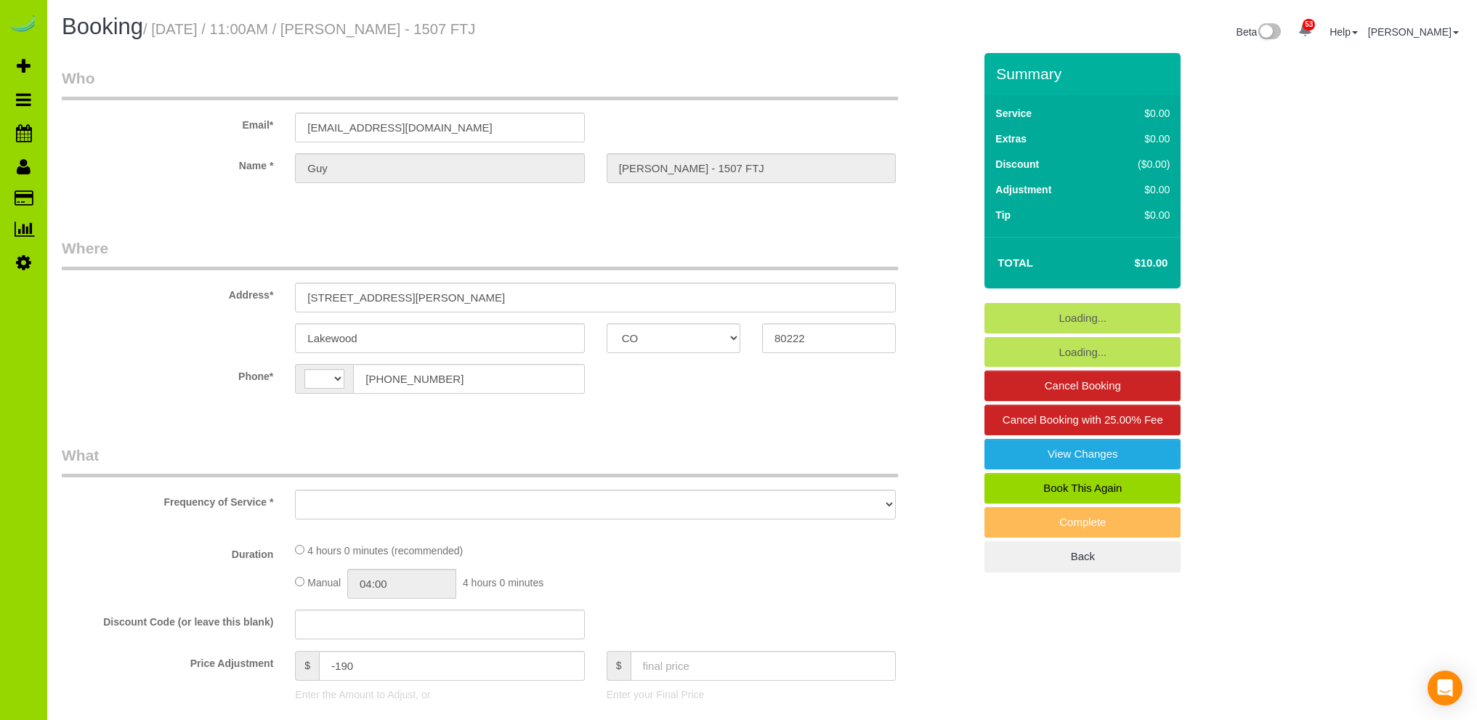
select select "CO"
select select "string:[GEOGRAPHIC_DATA]"
select select "object:800"
select select "string:fspay-cda3cea9-b29d-428e-9e6a-5b8cd93a91b2"
select select "number:2"
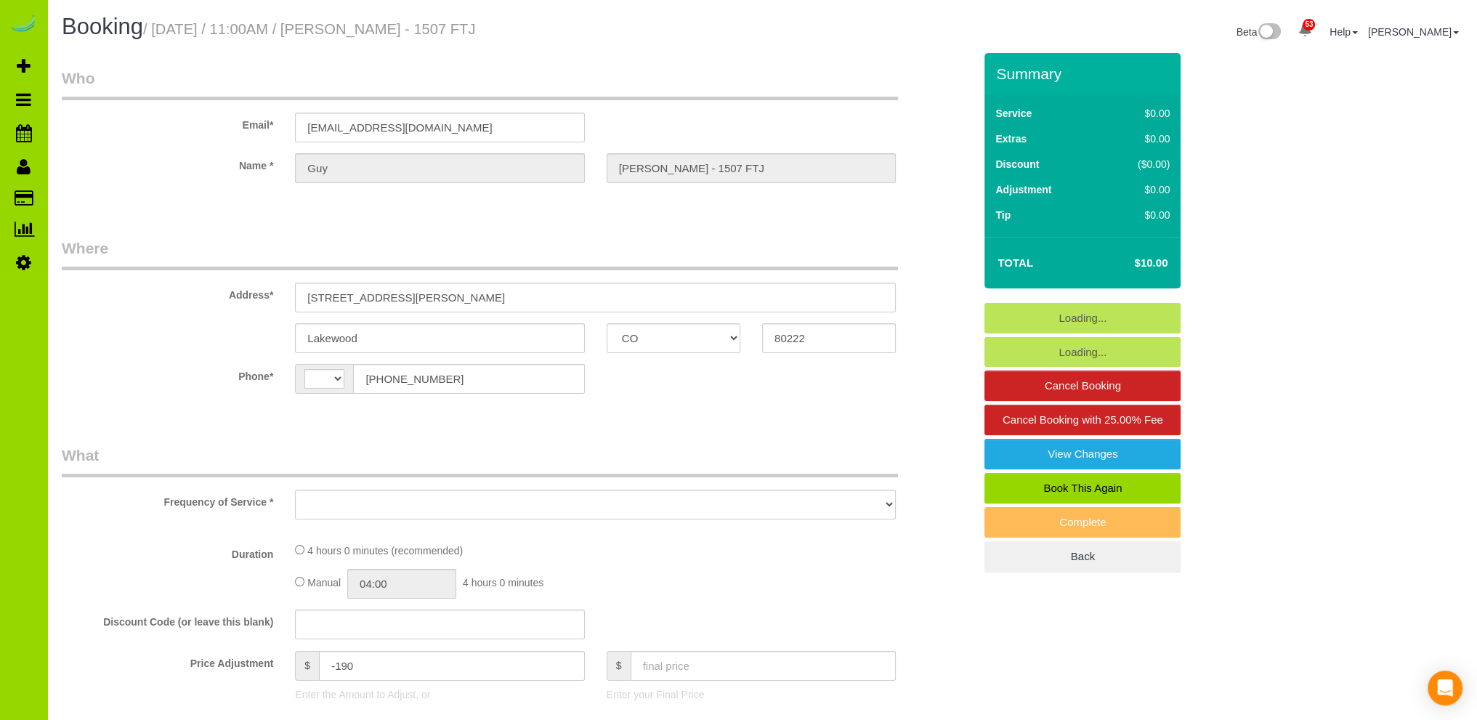
select select "number:11"
select select "object:1066"
select select "spot1"
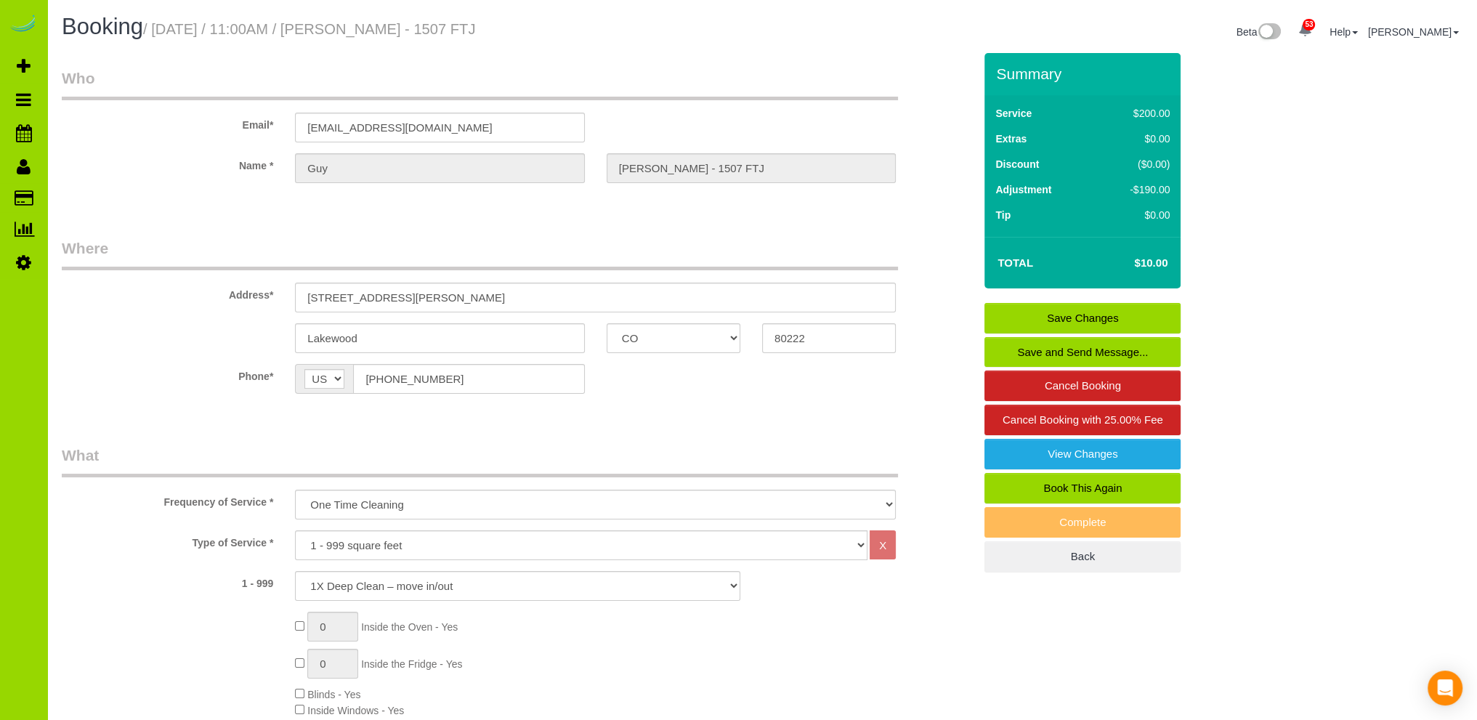
click at [1079, 349] on link "Save and Send Message..." at bounding box center [1083, 352] width 196 height 31
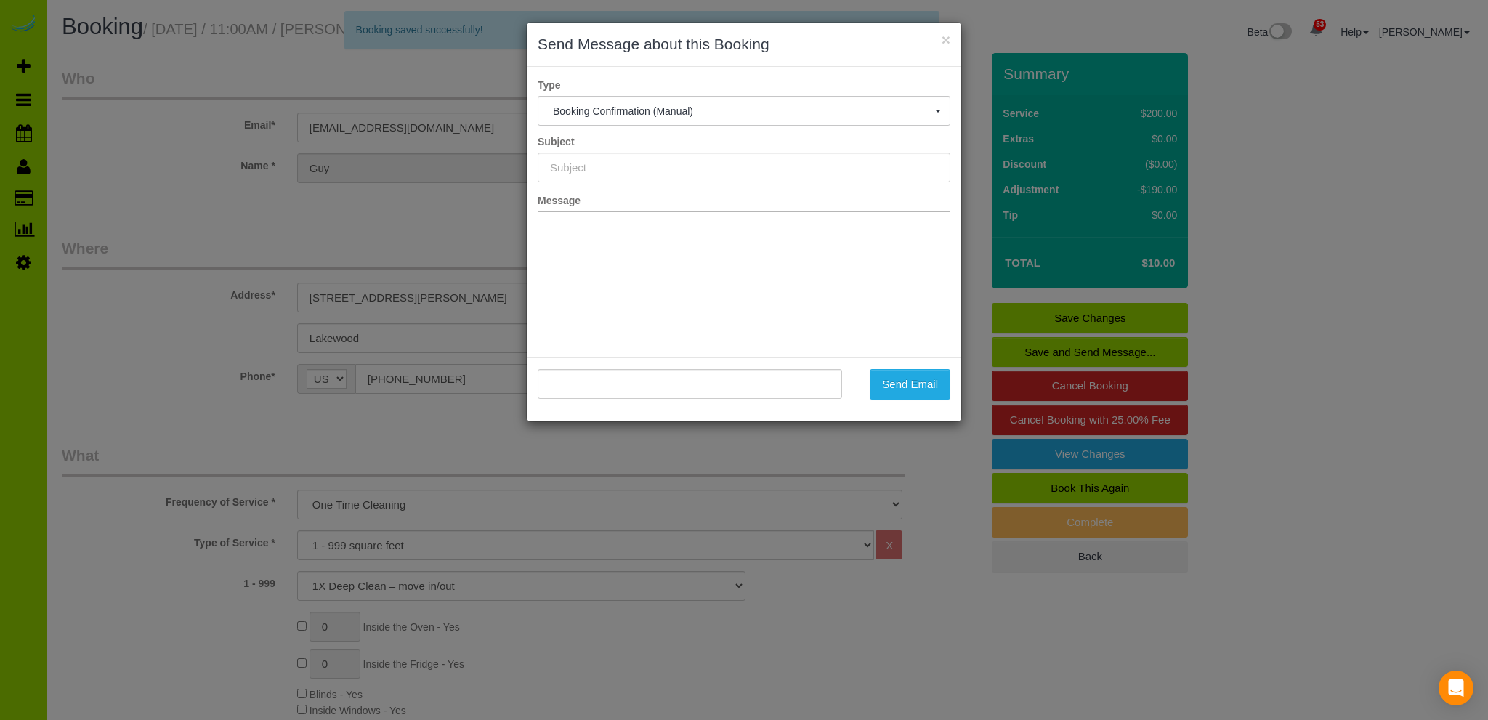
type input "Booking Confirmed - Please add your credit card"
type input ""Guy Peters - 1507 FTJ" <customer5@mopstars.com>"
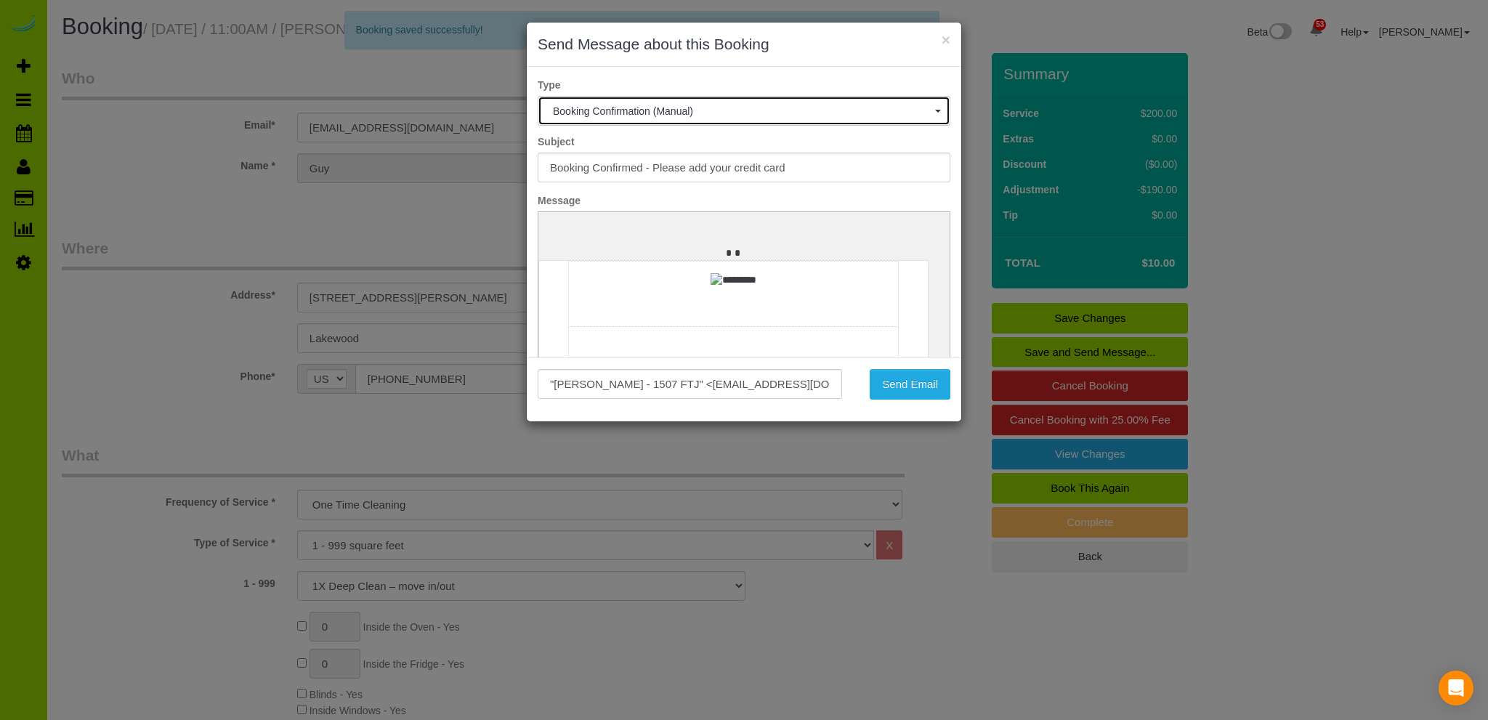
click at [928, 107] on button "Booking Confirmation (Manual)" at bounding box center [744, 111] width 413 height 30
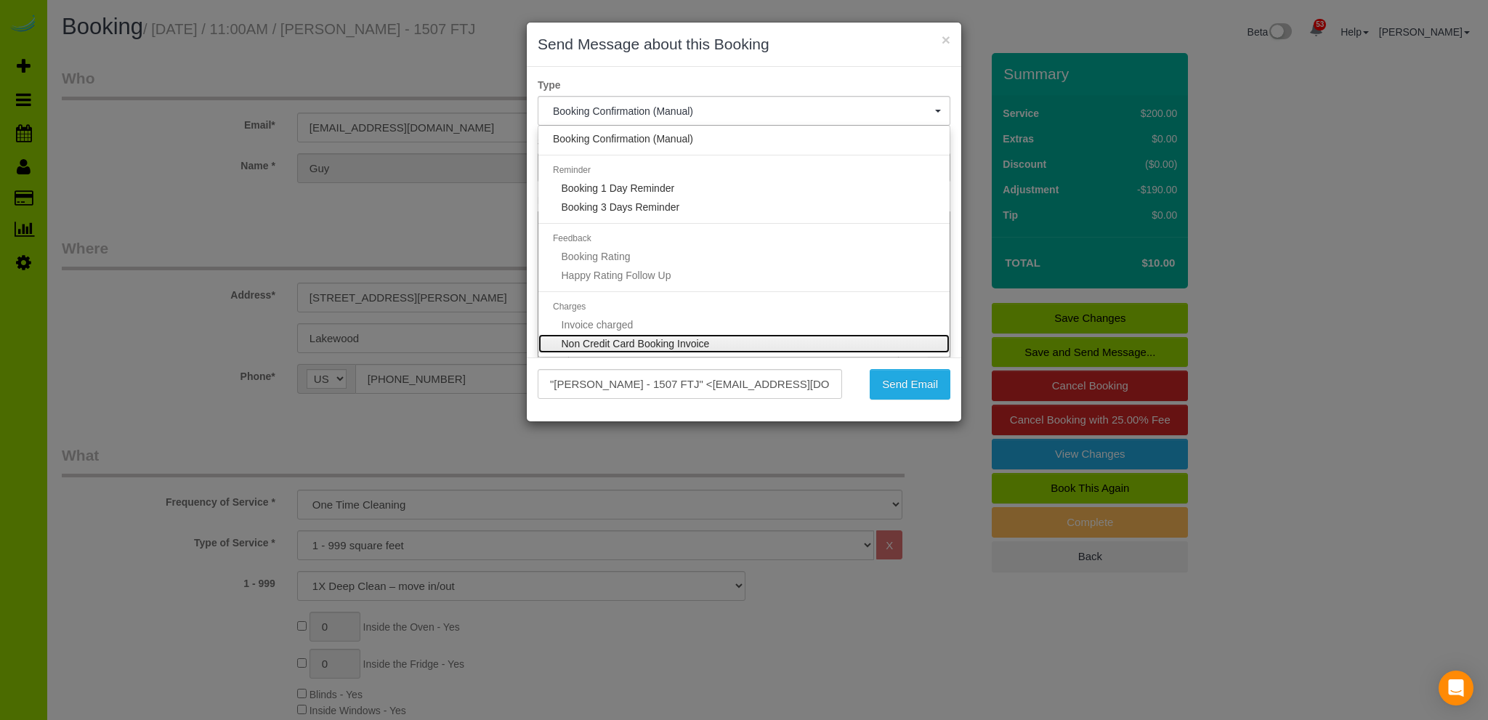
click at [639, 343] on span "Non Credit Card Booking Invoice" at bounding box center [636, 344] width 148 height 12
select select "36"
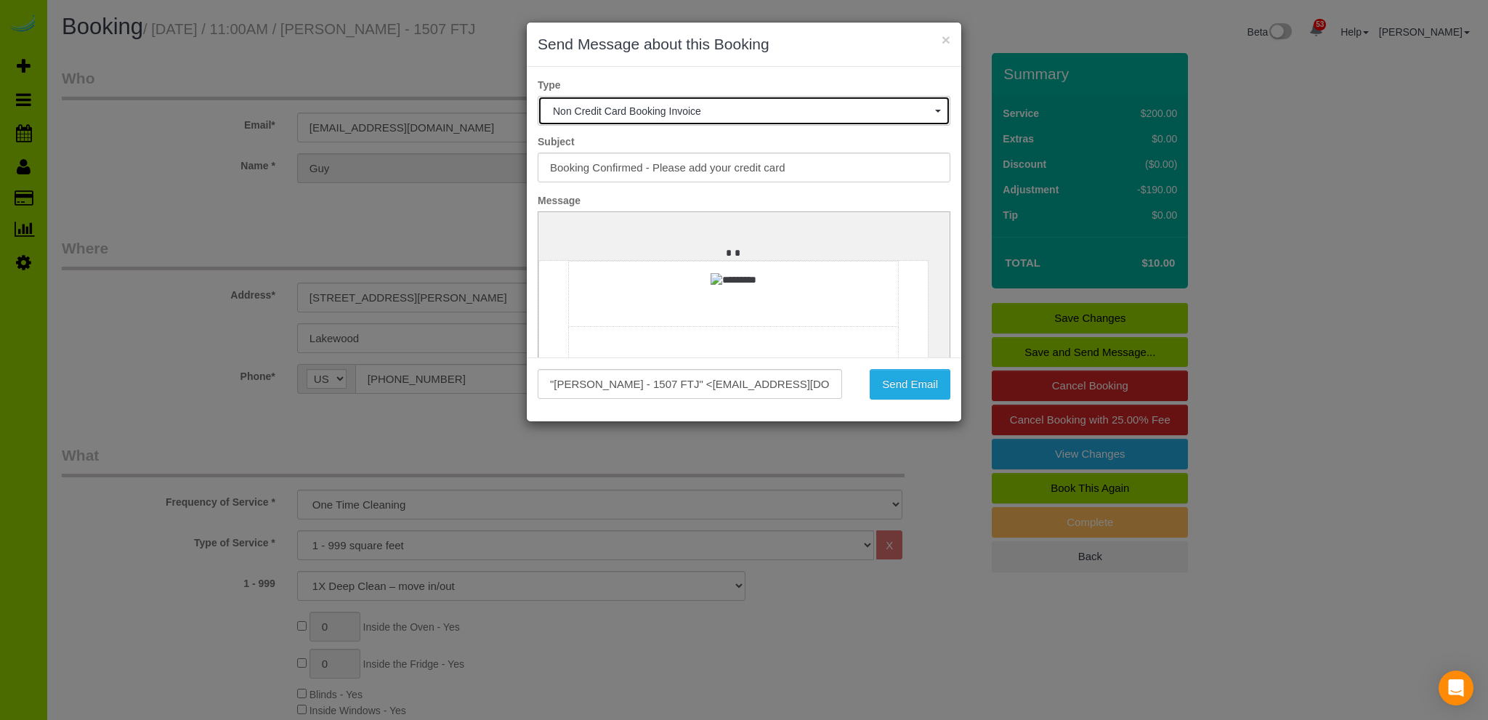
type input "MOP STARS Invoice"
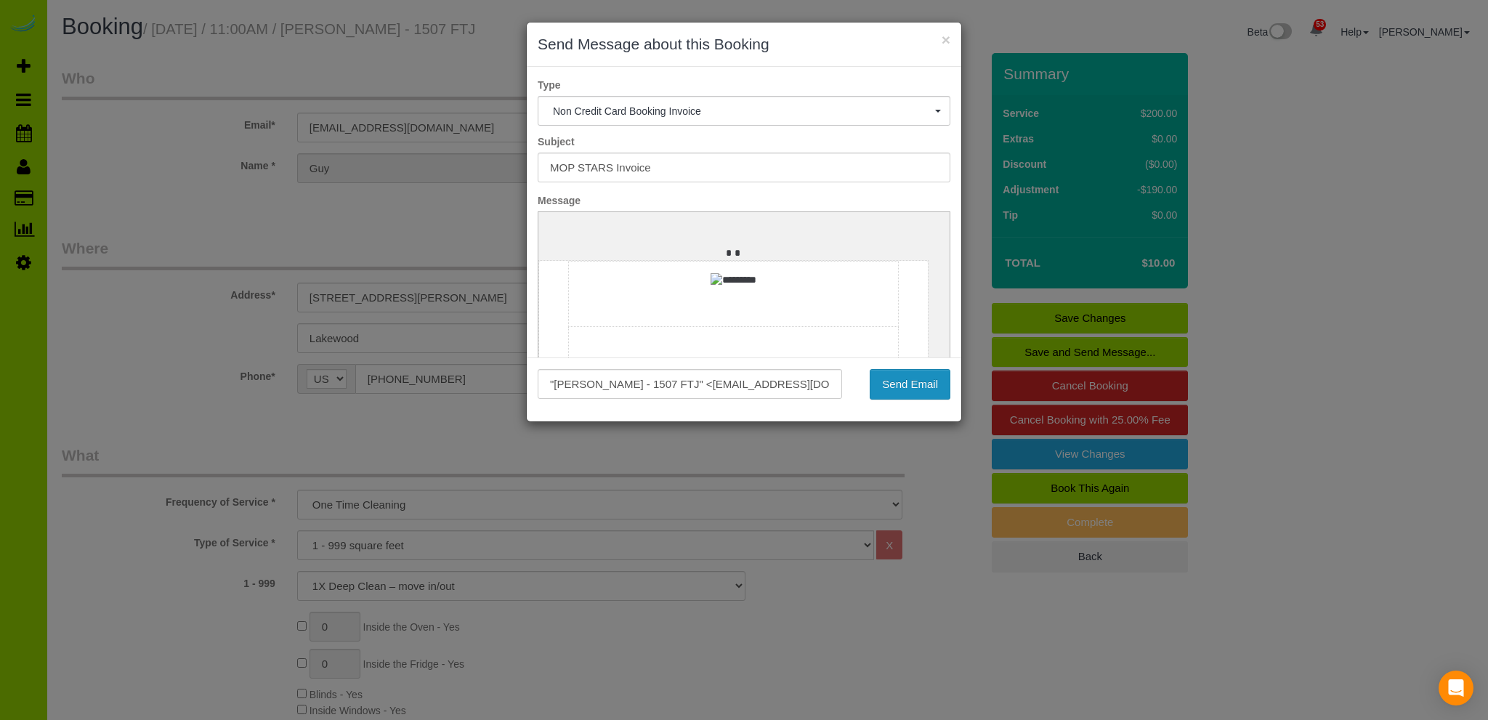
click at [901, 383] on button "Send Email" at bounding box center [910, 384] width 81 height 31
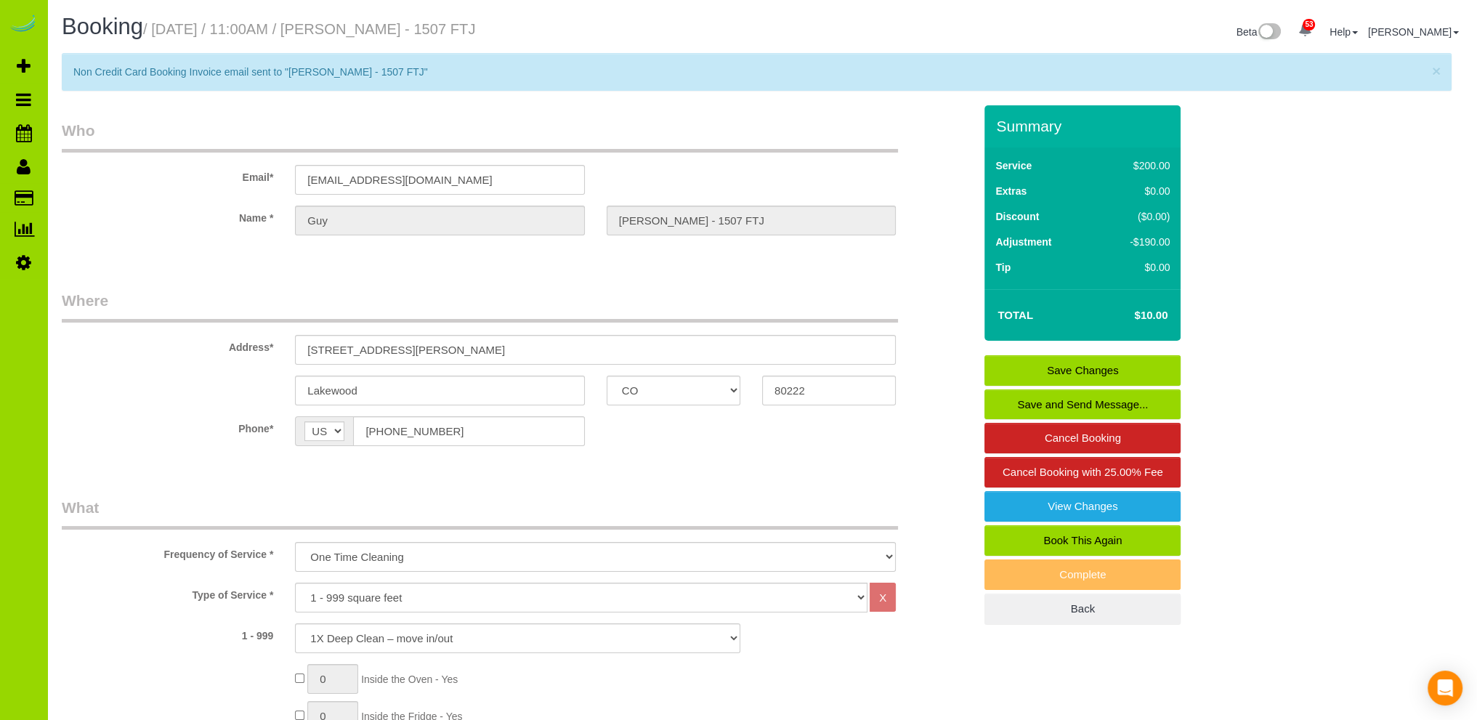
click at [174, 246] on div at bounding box center [518, 248] width 934 height 4
drag, startPoint x: 1416, startPoint y: 293, endPoint x: 1348, endPoint y: 95, distance: 208.9
